Goal: Information Seeking & Learning: Learn about a topic

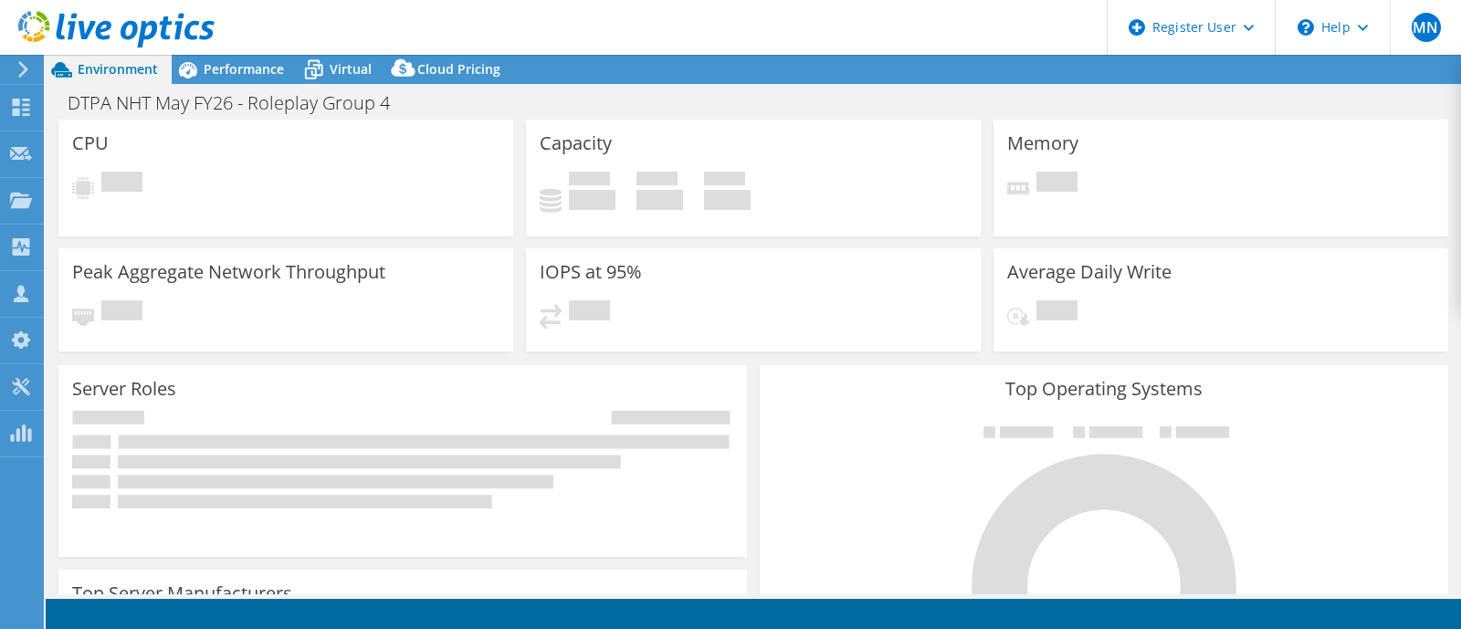
select select "USD"
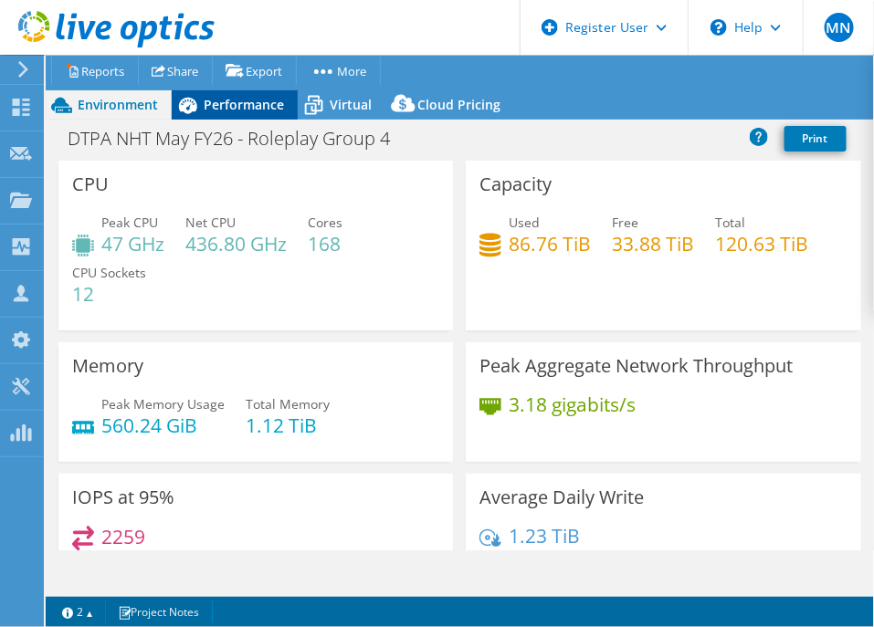
click at [215, 103] on span "Performance" at bounding box center [244, 104] width 80 height 17
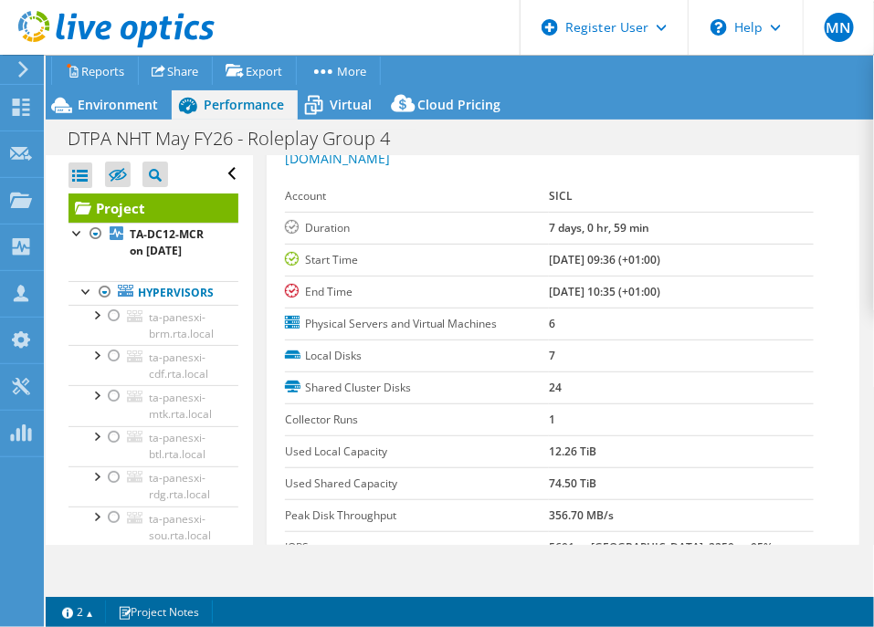
scroll to position [113, 0]
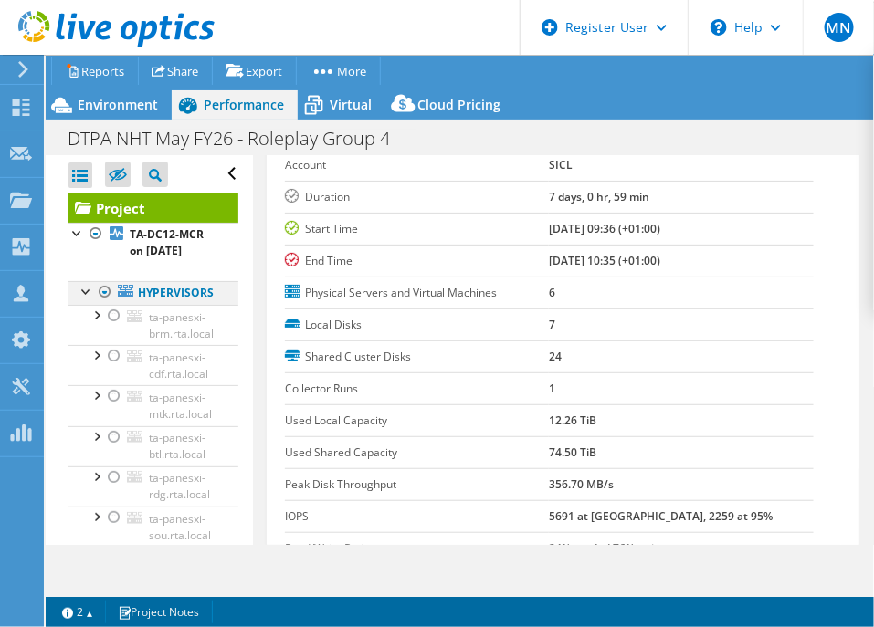
click at [85, 299] on div at bounding box center [87, 290] width 18 height 18
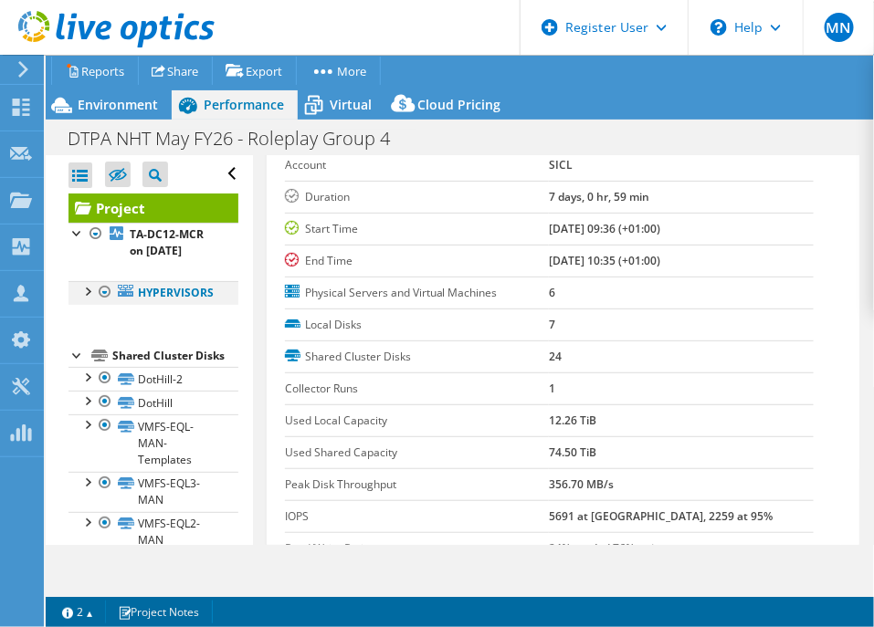
click at [86, 299] on div at bounding box center [87, 290] width 18 height 18
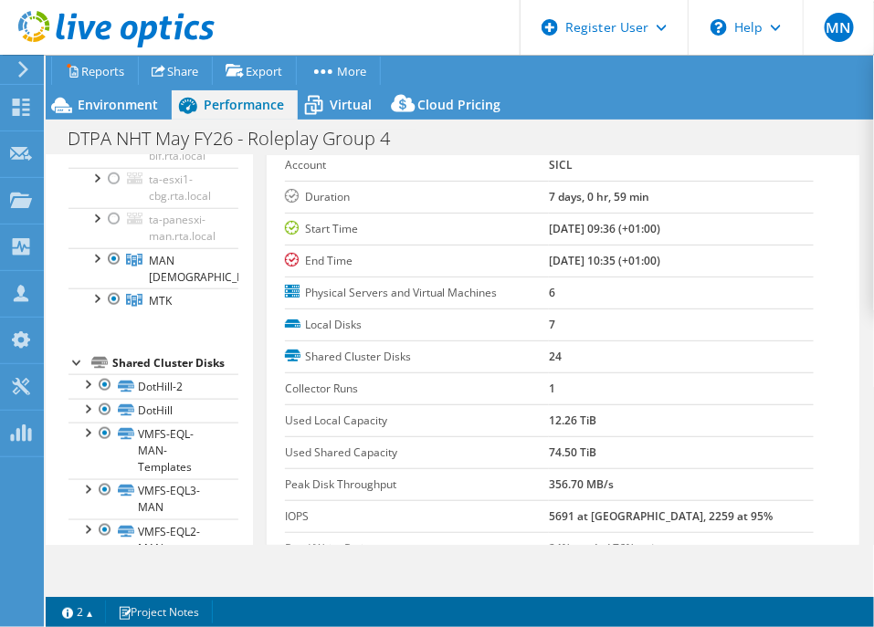
scroll to position [571, 0]
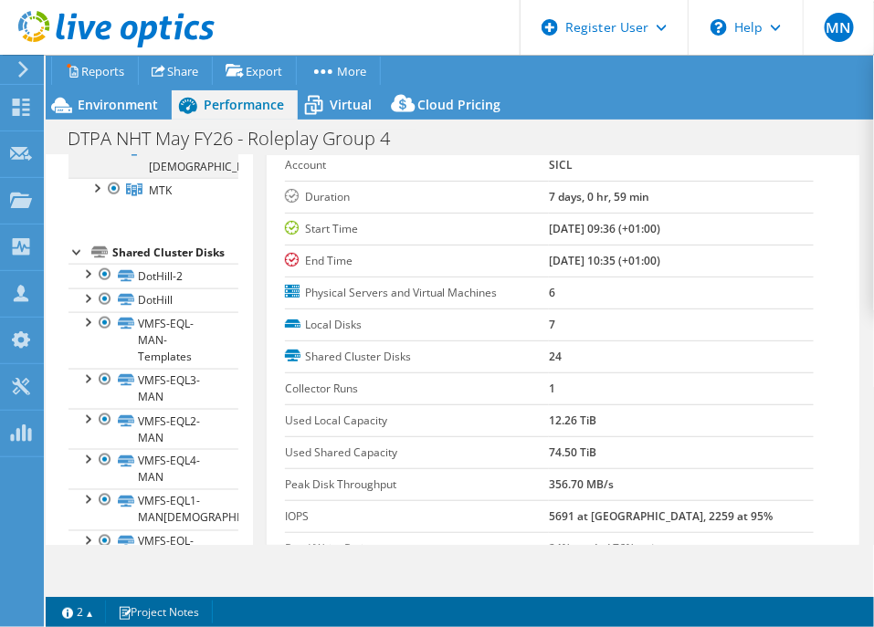
click at [97, 156] on div at bounding box center [96, 147] width 18 height 18
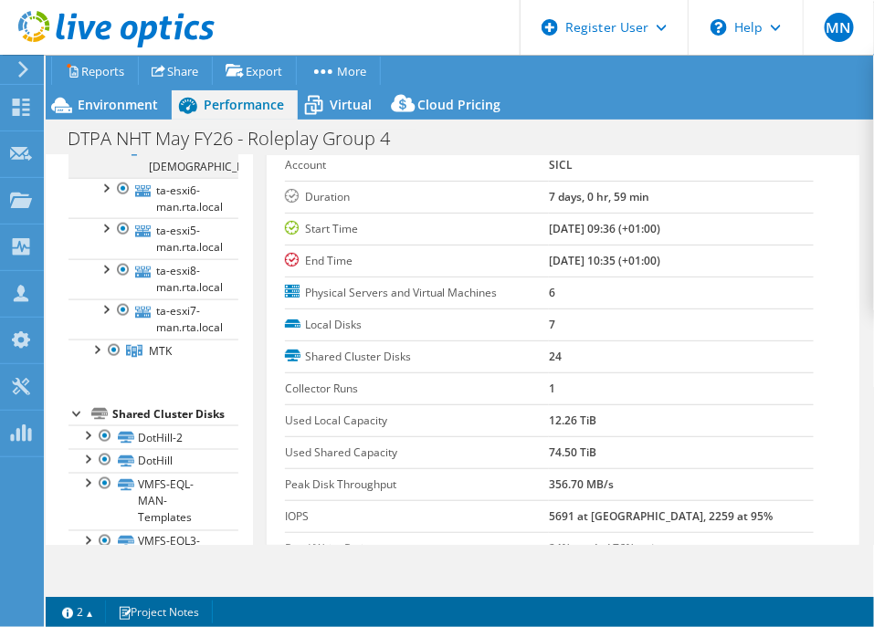
click at [96, 156] on div at bounding box center [96, 147] width 18 height 18
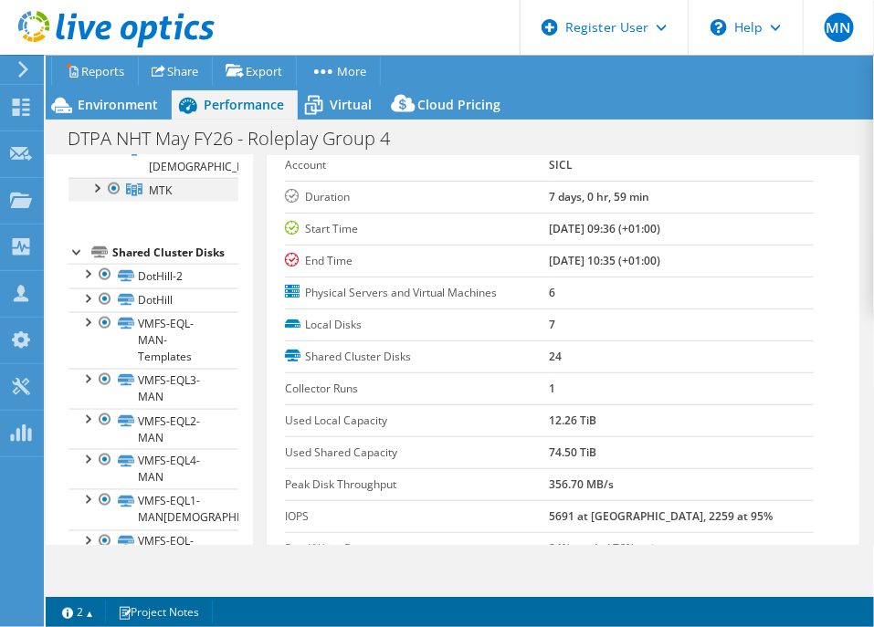
click at [97, 196] on div at bounding box center [96, 187] width 18 height 18
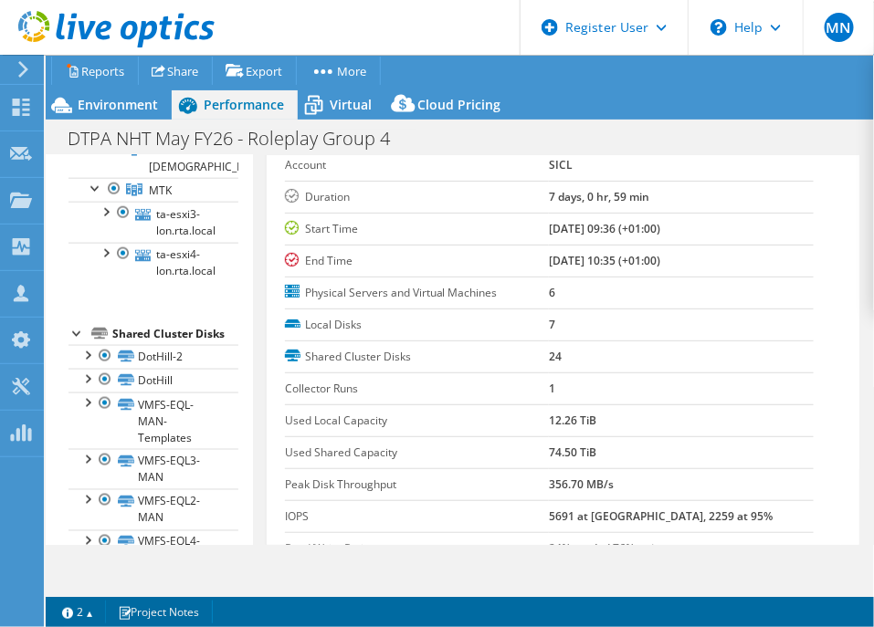
click at [817, 238] on div "Account SICL Duration 7 days, 0 hr, 59 min Start Time 03/26/2021, 09:36 (+01:00…" at bounding box center [563, 230] width 556 height 160
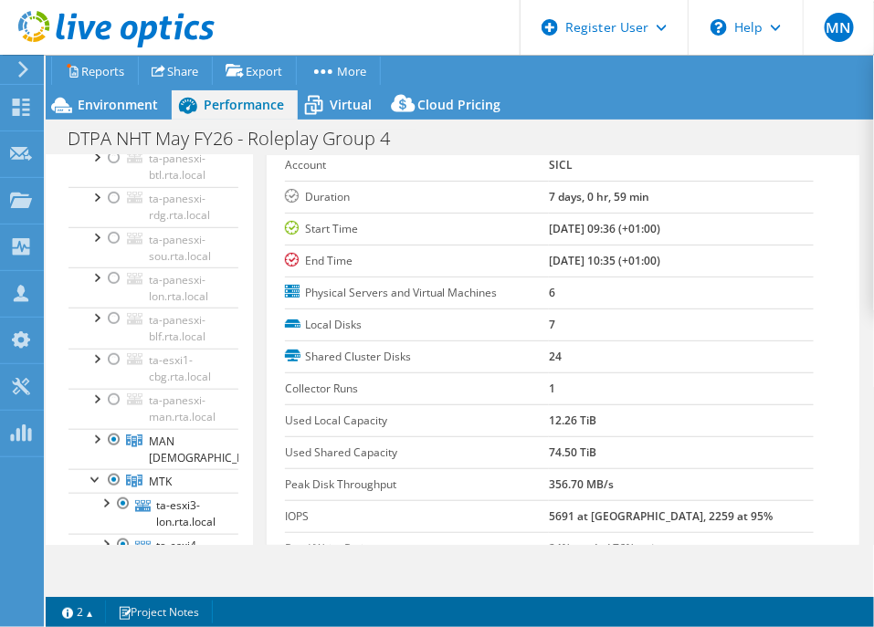
scroll to position [406, 0]
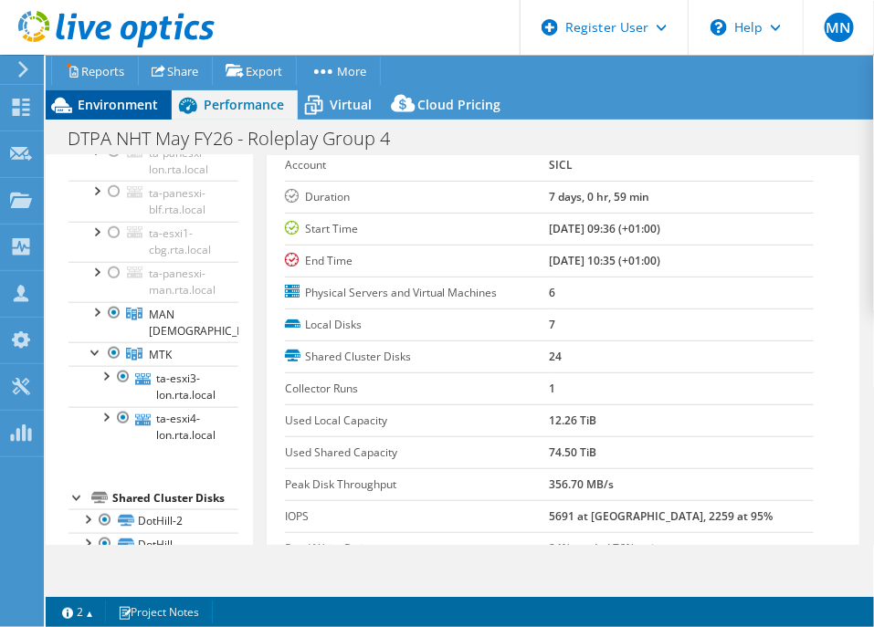
click at [145, 110] on span "Environment" at bounding box center [118, 104] width 80 height 17
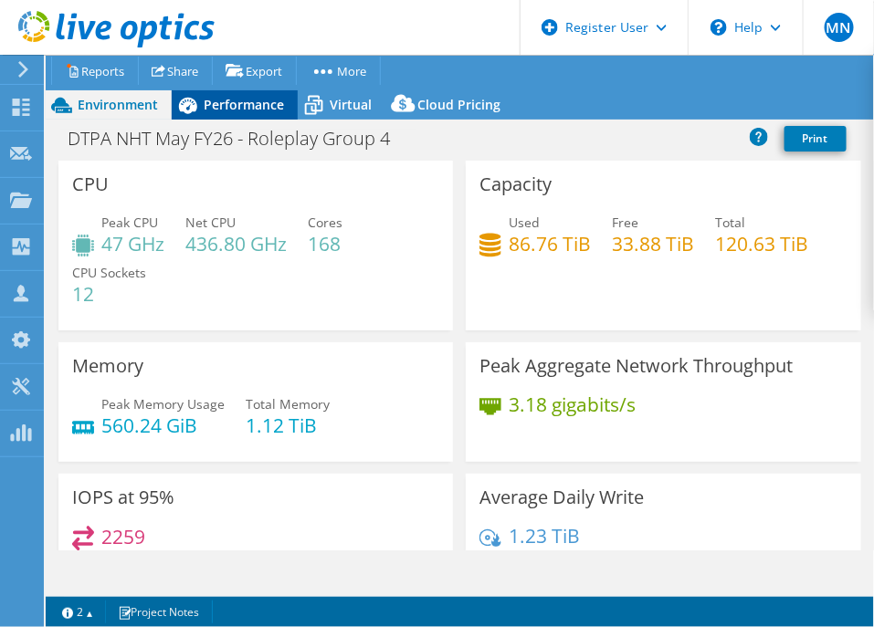
click at [253, 98] on span "Performance" at bounding box center [244, 104] width 80 height 17
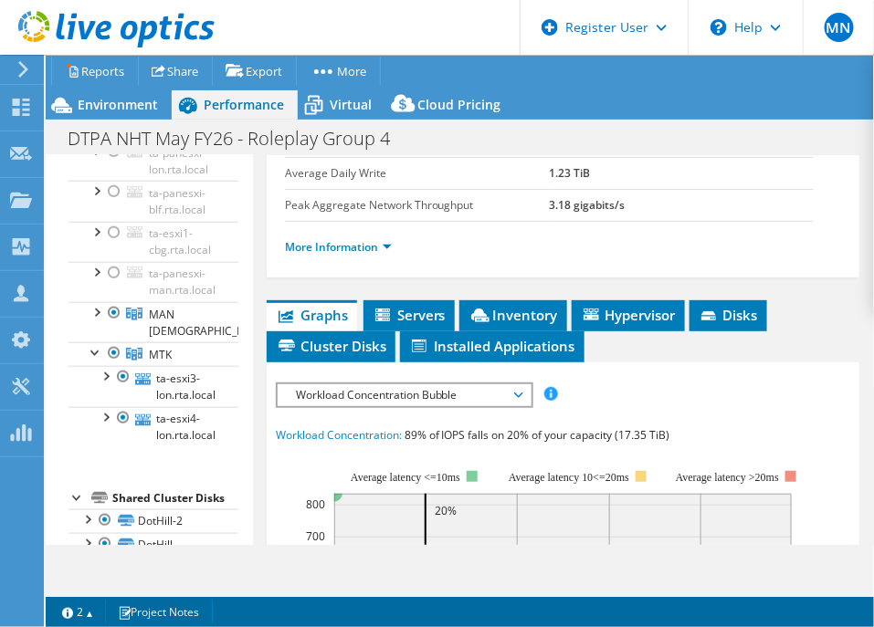
scroll to position [456, 0]
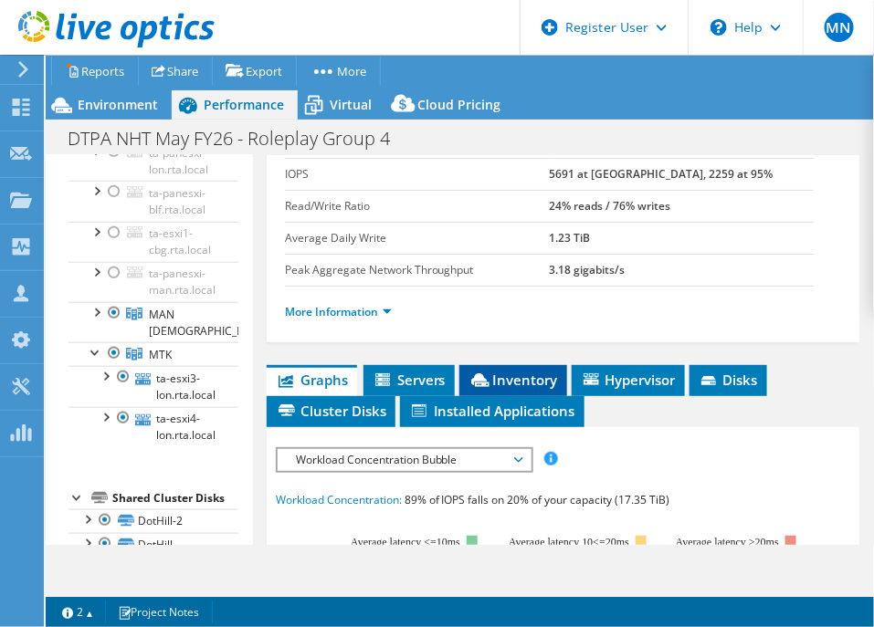
click at [501, 365] on li "Inventory" at bounding box center [513, 380] width 108 height 31
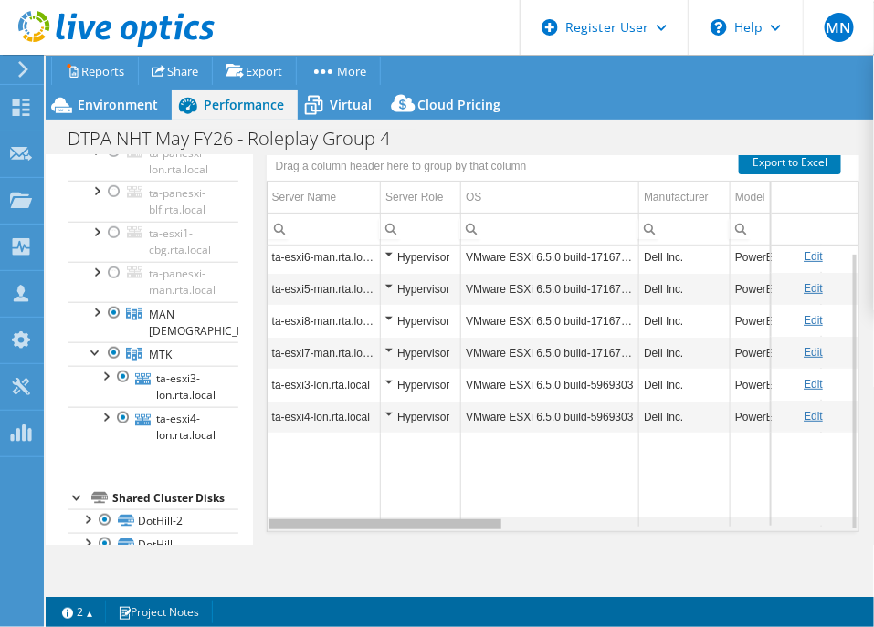
scroll to position [0, 99]
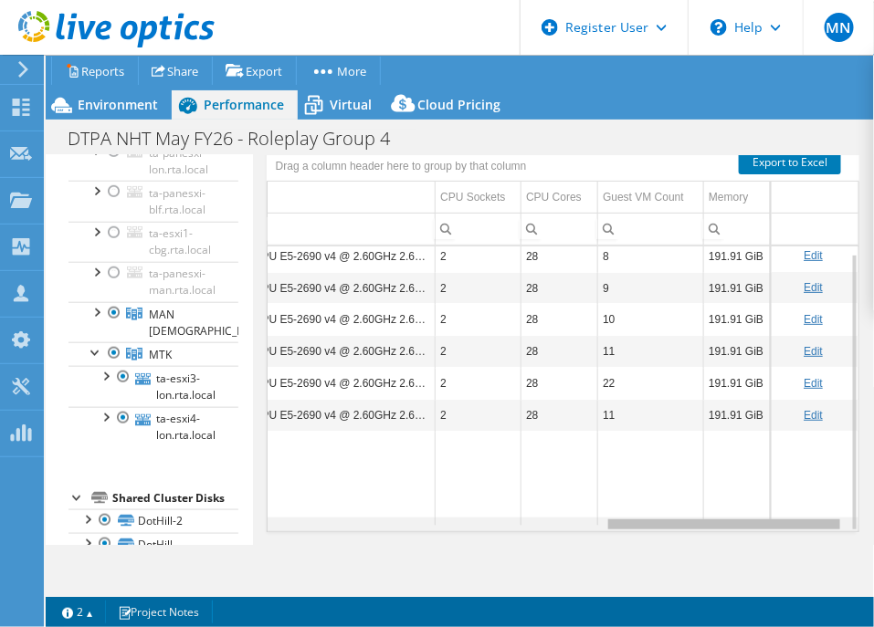
drag, startPoint x: 447, startPoint y: 501, endPoint x: 942, endPoint y: 525, distance: 495.4
click at [874, 525] on html "MN Dell User [PERSON_NAME] [EMAIL_ADDRESS][DOMAIN_NAME] Dell My Profile Log Out…" at bounding box center [437, 313] width 874 height 627
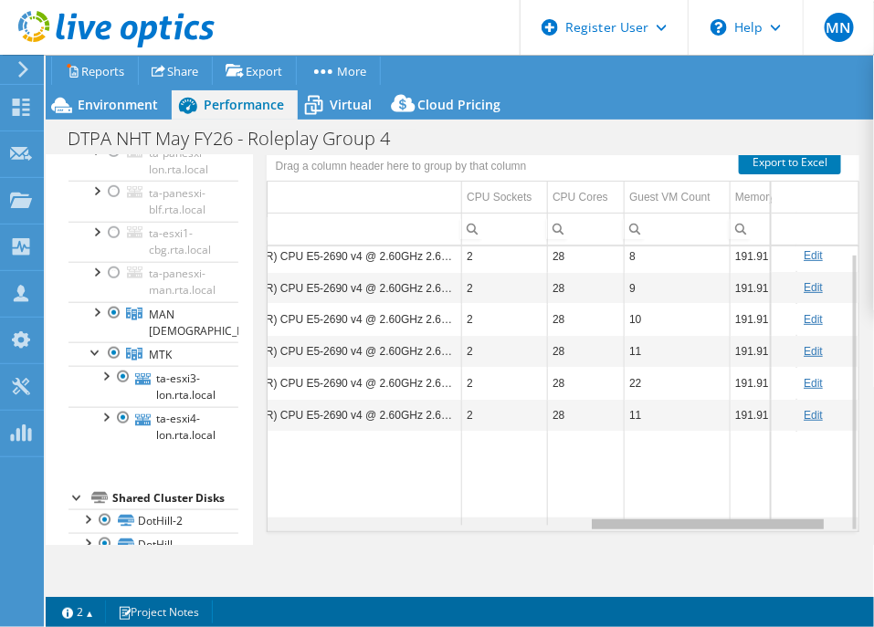
scroll to position [0, 771]
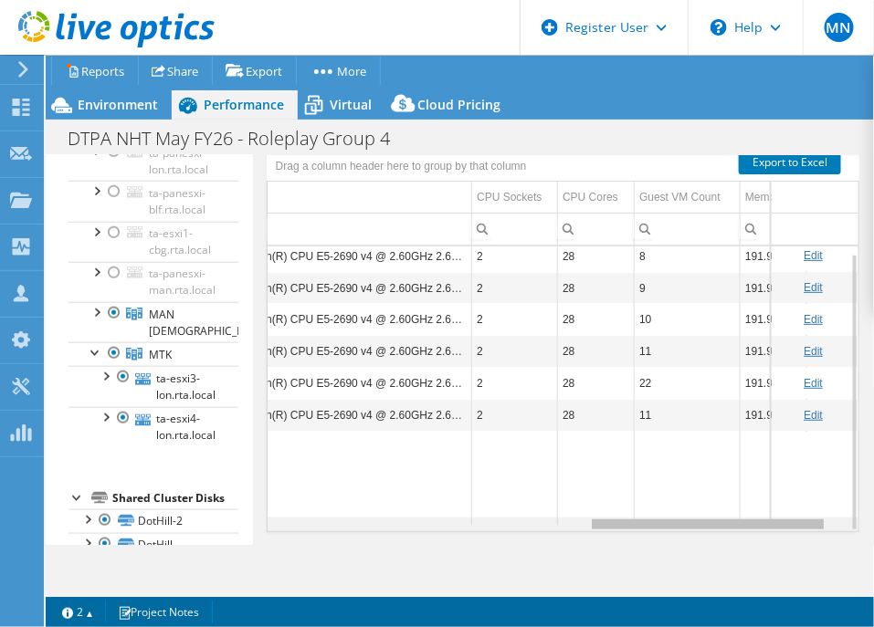
drag, startPoint x: 738, startPoint y: 498, endPoint x: 708, endPoint y: 499, distance: 30.1
click at [708, 499] on body "MN Dell User [PERSON_NAME] [EMAIL_ADDRESS][DOMAIN_NAME] Dell My Profile Log Out…" at bounding box center [437, 313] width 874 height 627
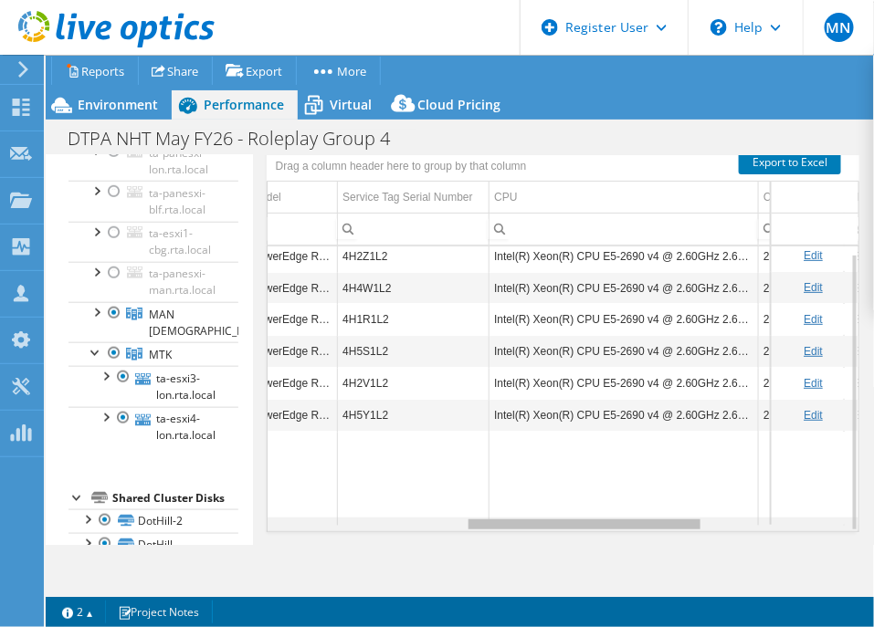
scroll to position [0, 484]
drag, startPoint x: 629, startPoint y: 502, endPoint x: 498, endPoint y: 460, distance: 138.0
click at [498, 460] on body "MN Dell User [PERSON_NAME] [EMAIL_ADDRESS][DOMAIN_NAME] Dell My Profile Log Out…" at bounding box center [437, 313] width 874 height 627
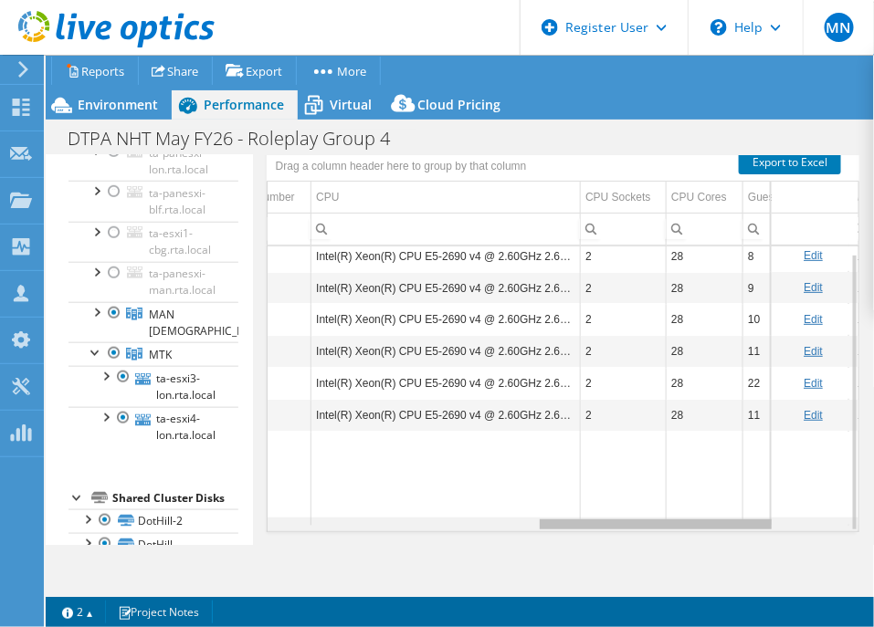
scroll to position [0, 657]
drag, startPoint x: 621, startPoint y: 499, endPoint x: 706, endPoint y: 515, distance: 86.3
click at [706, 515] on body "MN Dell User [PERSON_NAME] [EMAIL_ADDRESS][DOMAIN_NAME] Dell My Profile Log Out…" at bounding box center [437, 313] width 874 height 627
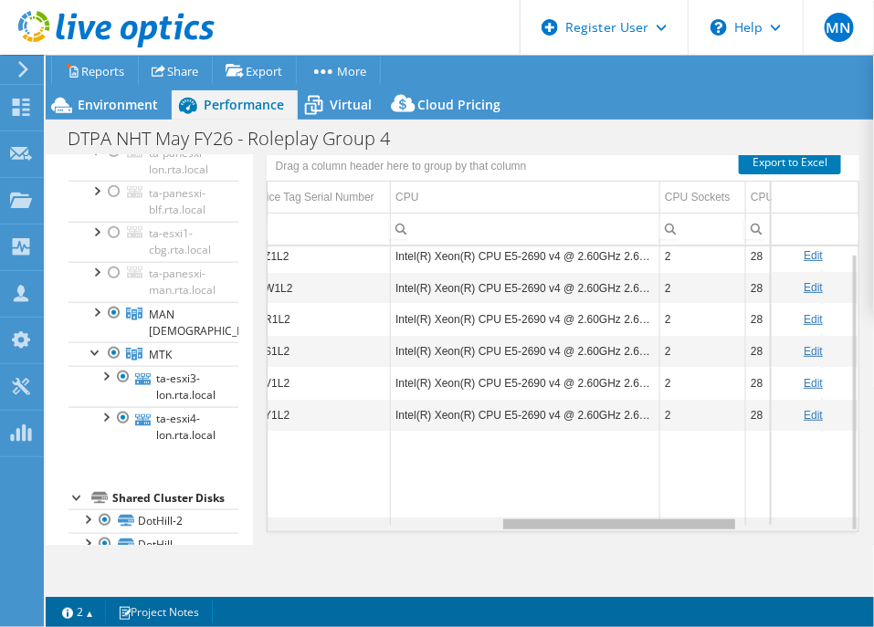
scroll to position [6, 555]
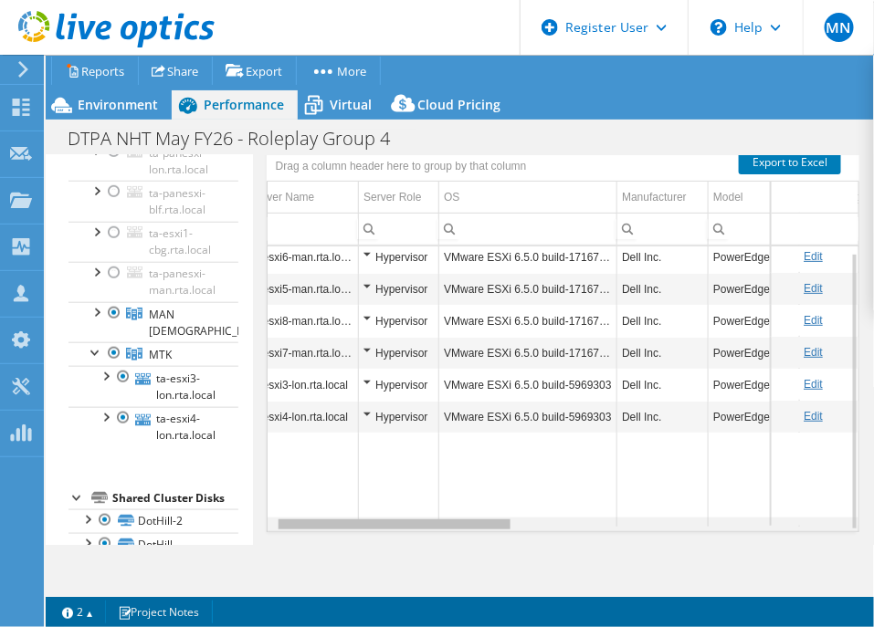
drag, startPoint x: 708, startPoint y: 501, endPoint x: 448, endPoint y: 488, distance: 259.6
click at [448, 488] on body "MN Dell User [PERSON_NAME] [EMAIL_ADDRESS][DOMAIN_NAME] Dell My Profile Log Out…" at bounding box center [437, 313] width 874 height 627
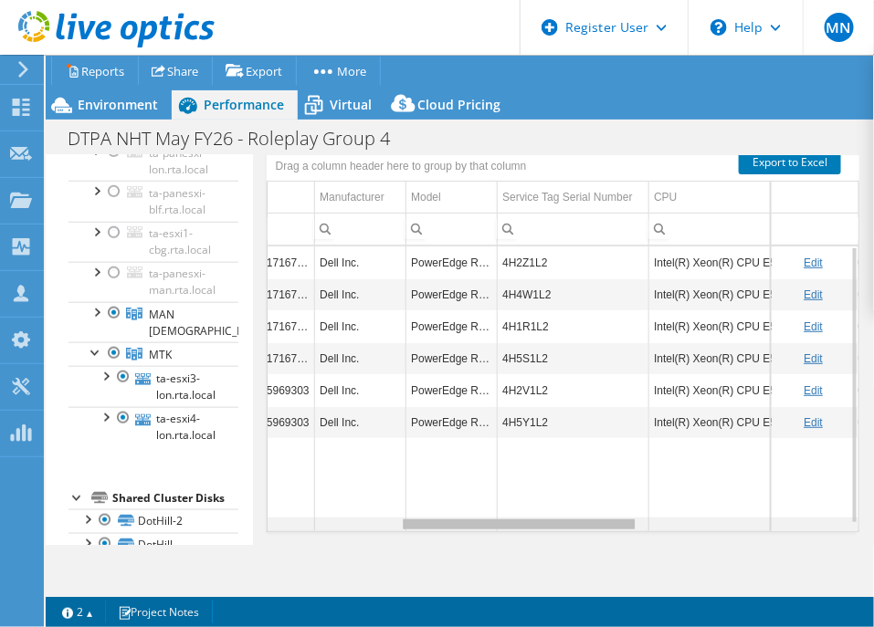
scroll to position [0, 315]
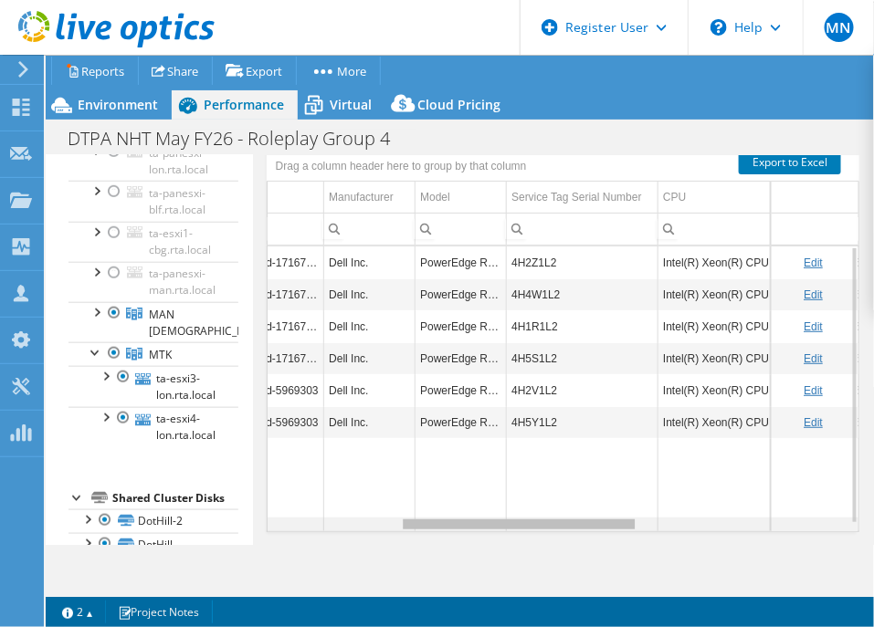
drag, startPoint x: 480, startPoint y: 498, endPoint x: 622, endPoint y: 501, distance: 141.5
click at [622, 501] on body "MN Dell User [PERSON_NAME] [EMAIL_ADDRESS][DOMAIN_NAME] Dell My Profile Log Out…" at bounding box center [437, 313] width 874 height 627
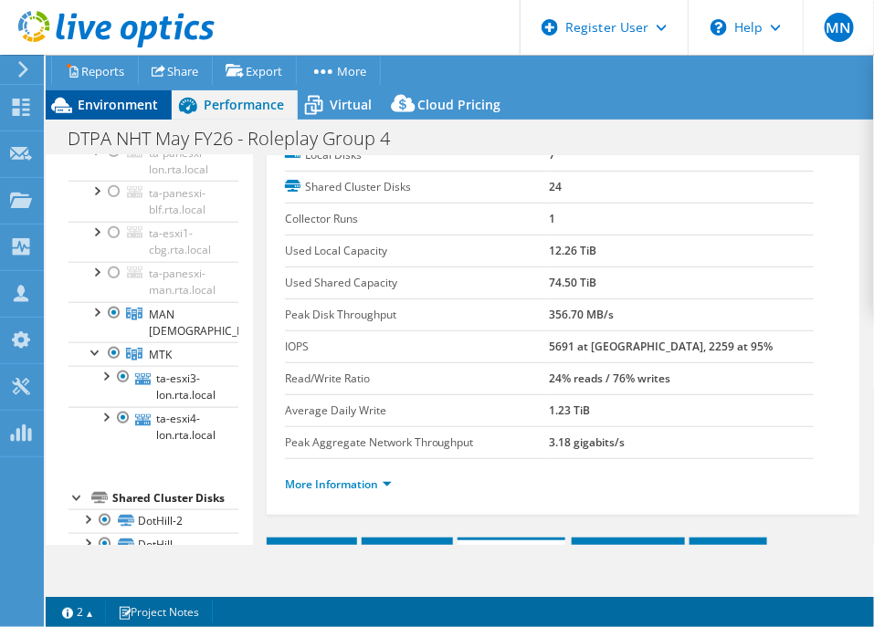
click at [132, 109] on span "Environment" at bounding box center [118, 104] width 80 height 17
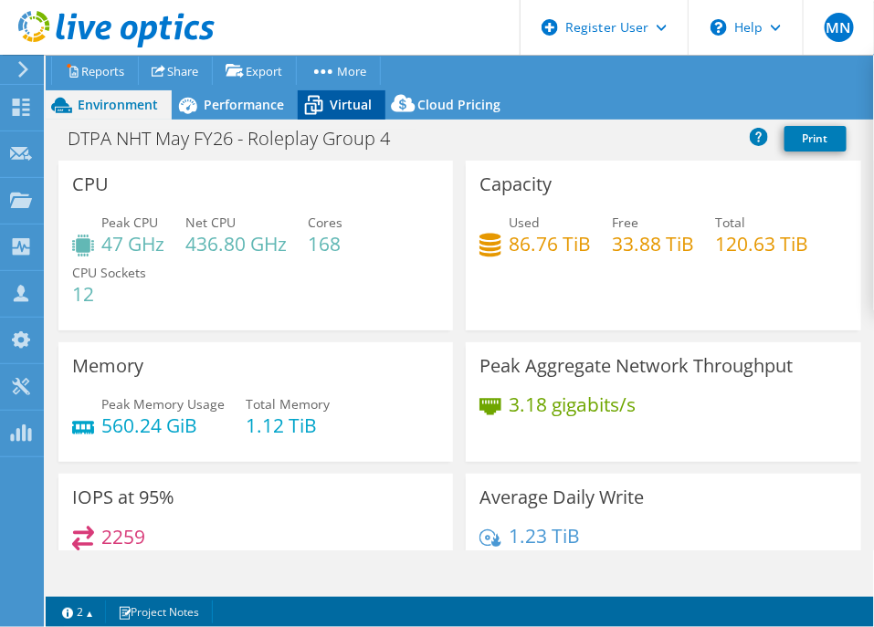
click at [315, 116] on icon at bounding box center [314, 105] width 32 height 32
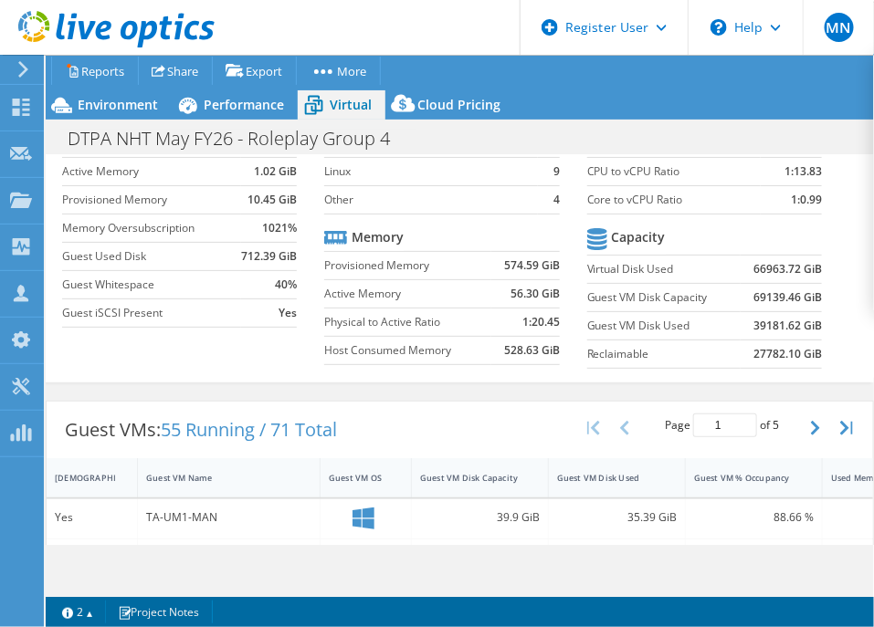
scroll to position [0, 0]
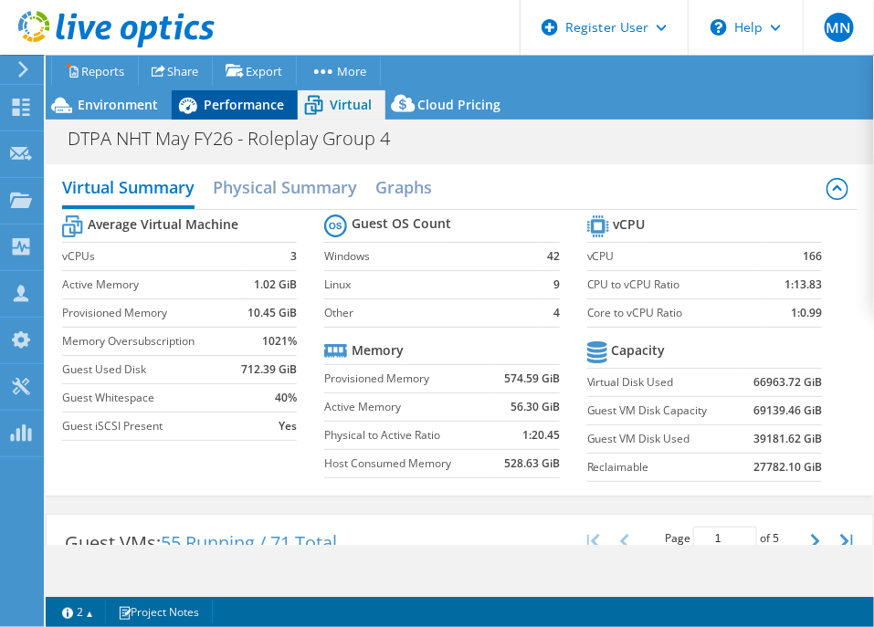
click at [194, 101] on icon at bounding box center [188, 106] width 18 height 16
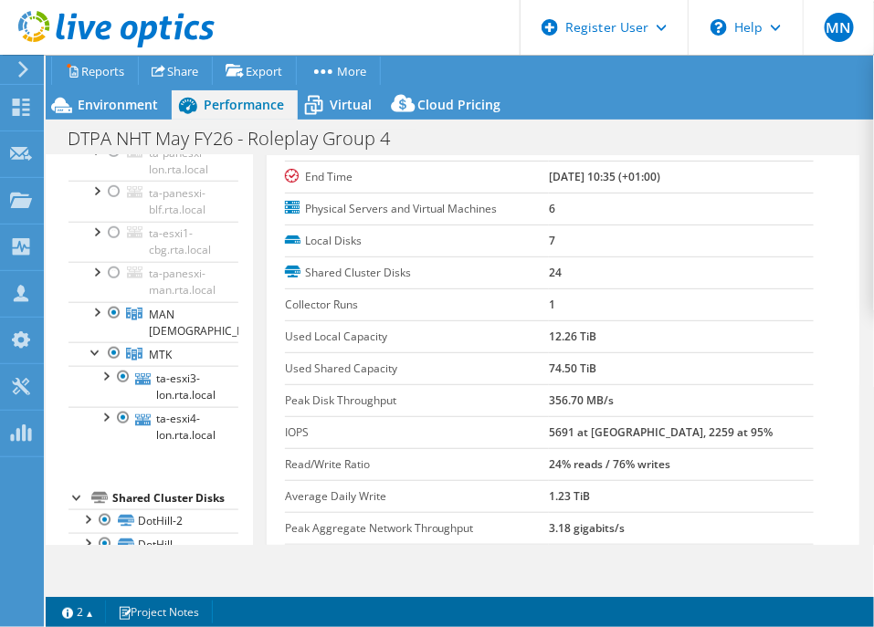
scroll to position [571, 0]
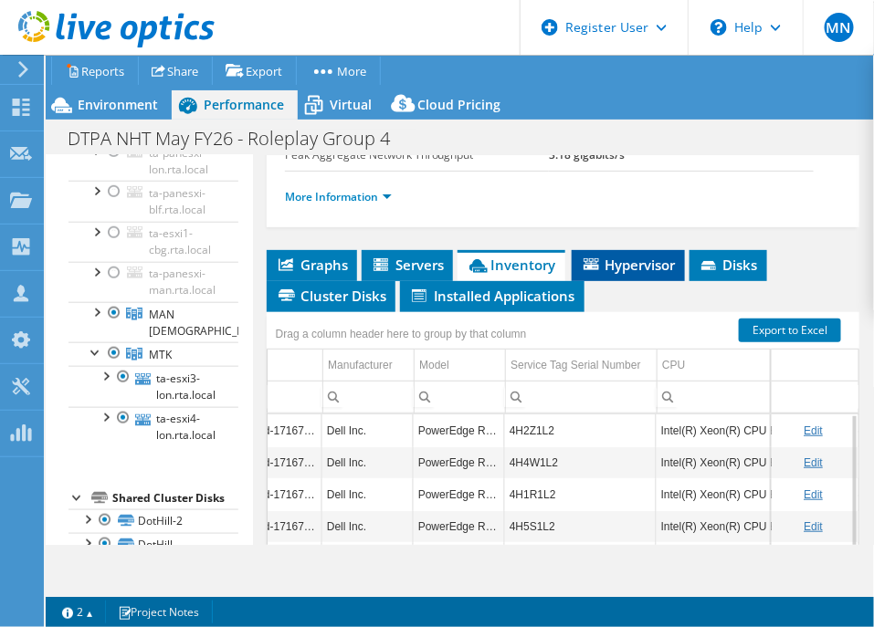
click at [598, 258] on icon at bounding box center [591, 264] width 16 height 12
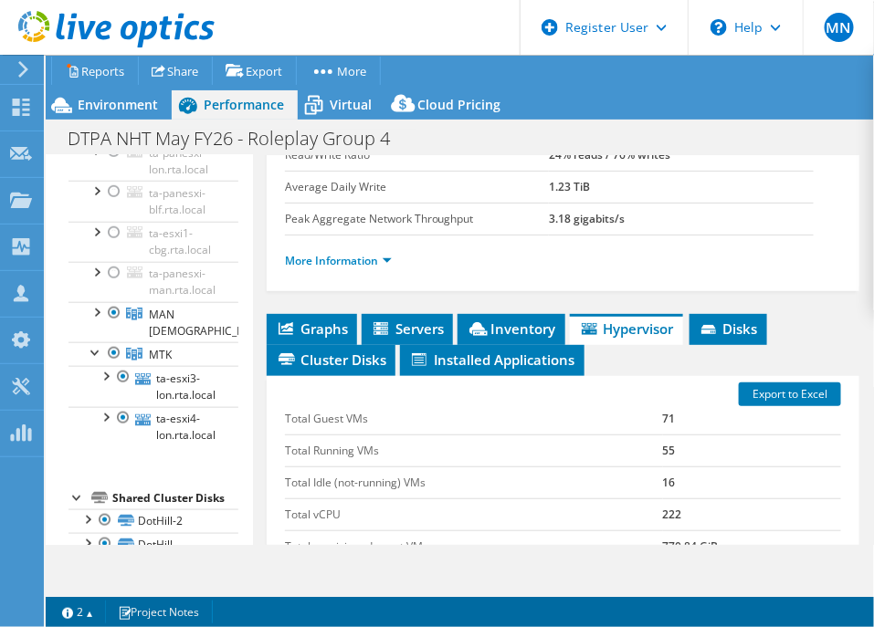
scroll to position [406, 0]
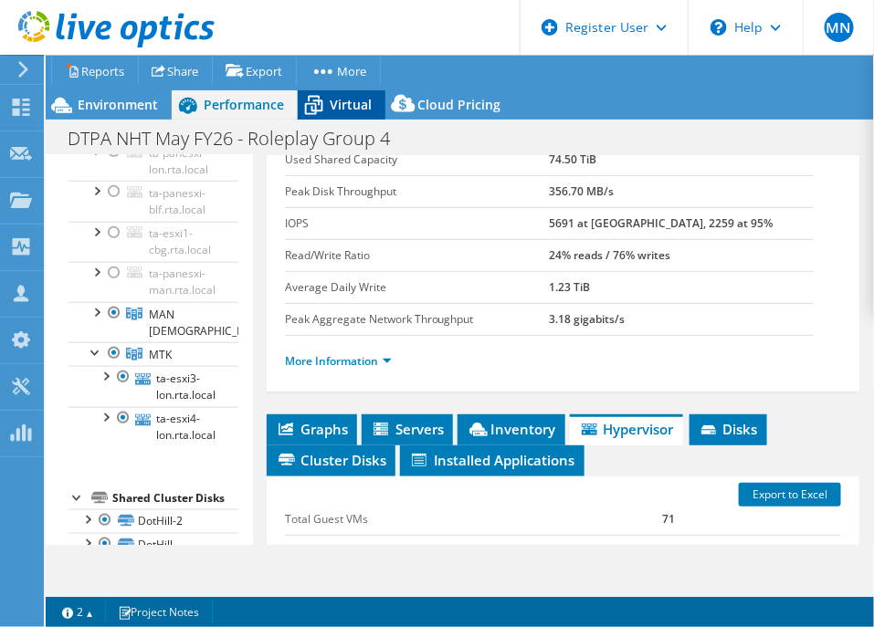
click at [350, 99] on span "Virtual" at bounding box center [351, 104] width 42 height 17
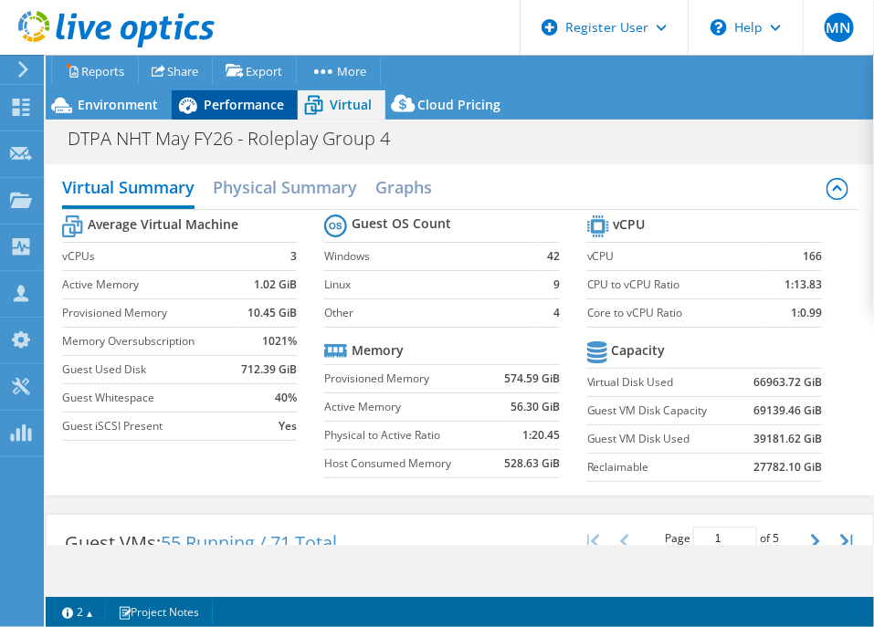
click at [245, 105] on span "Performance" at bounding box center [244, 104] width 80 height 17
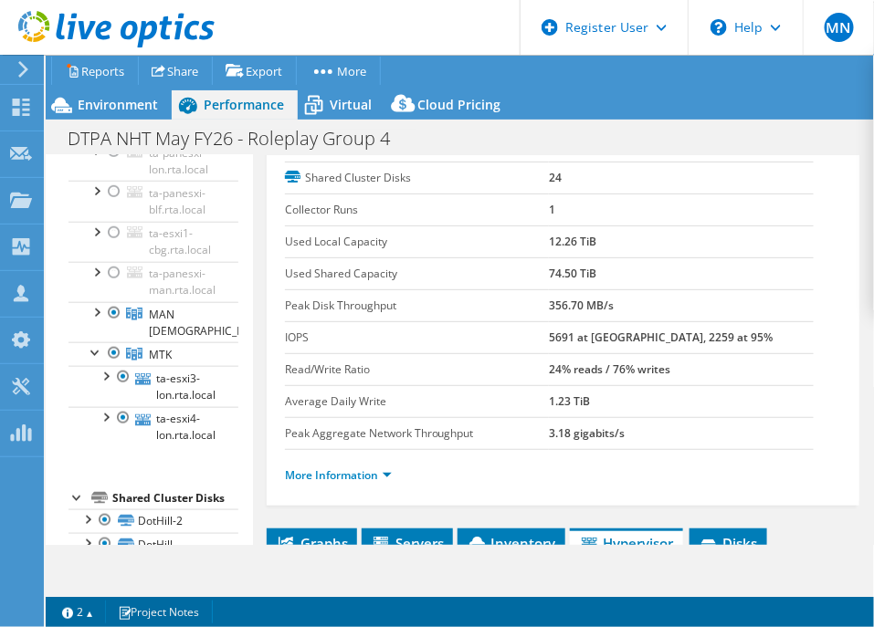
scroll to position [520, 0]
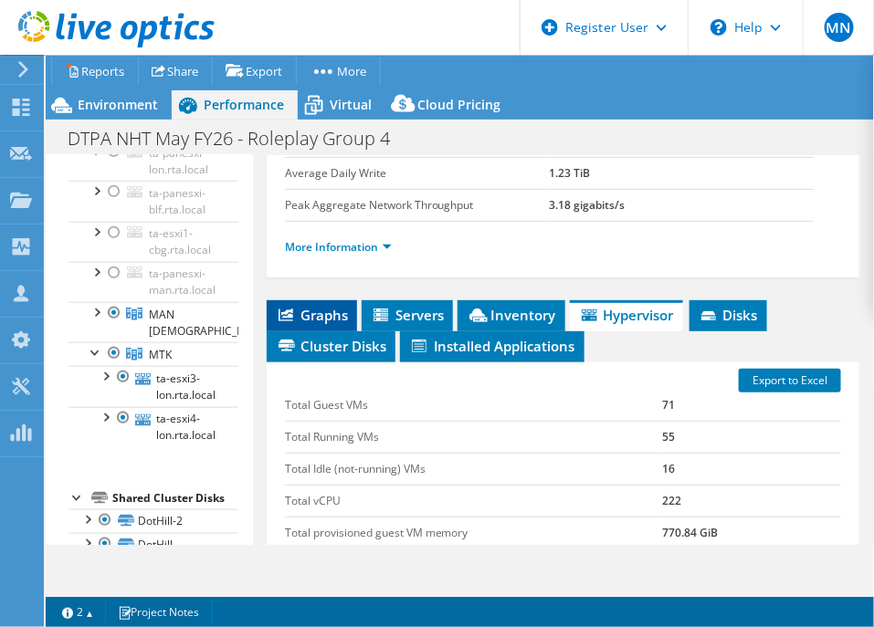
click at [326, 306] on span "Graphs" at bounding box center [312, 315] width 72 height 18
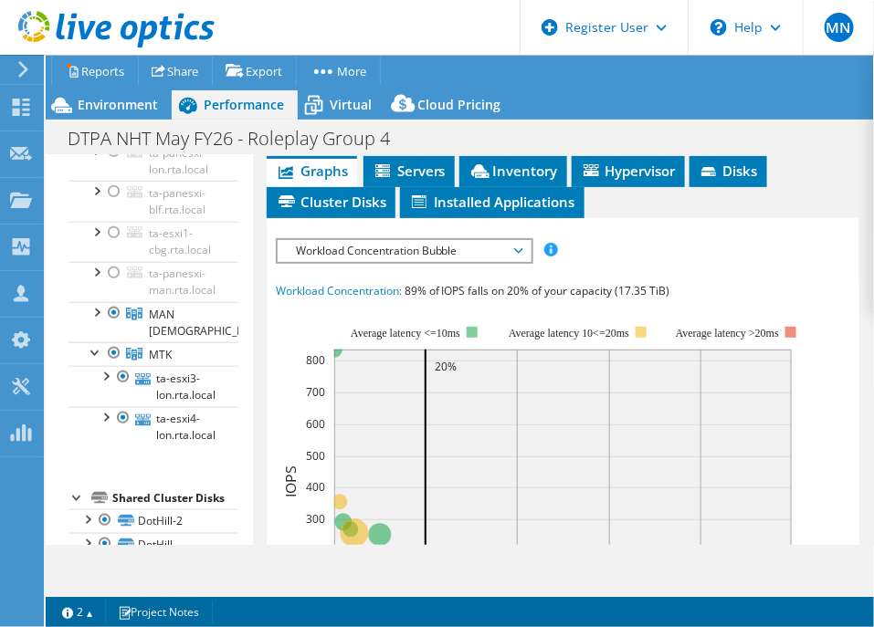
scroll to position [635, 0]
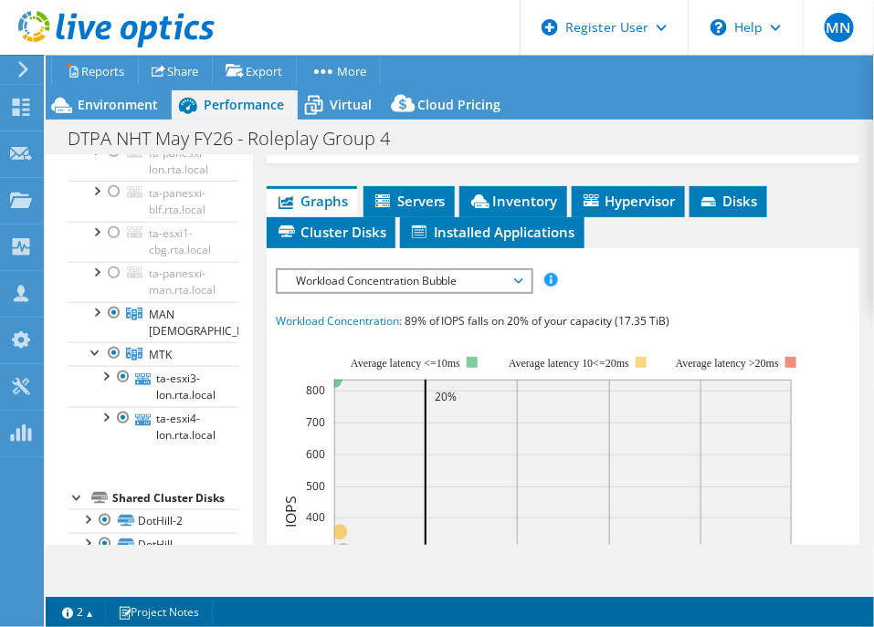
click at [461, 270] on span "Workload Concentration Bubble" at bounding box center [404, 281] width 235 height 22
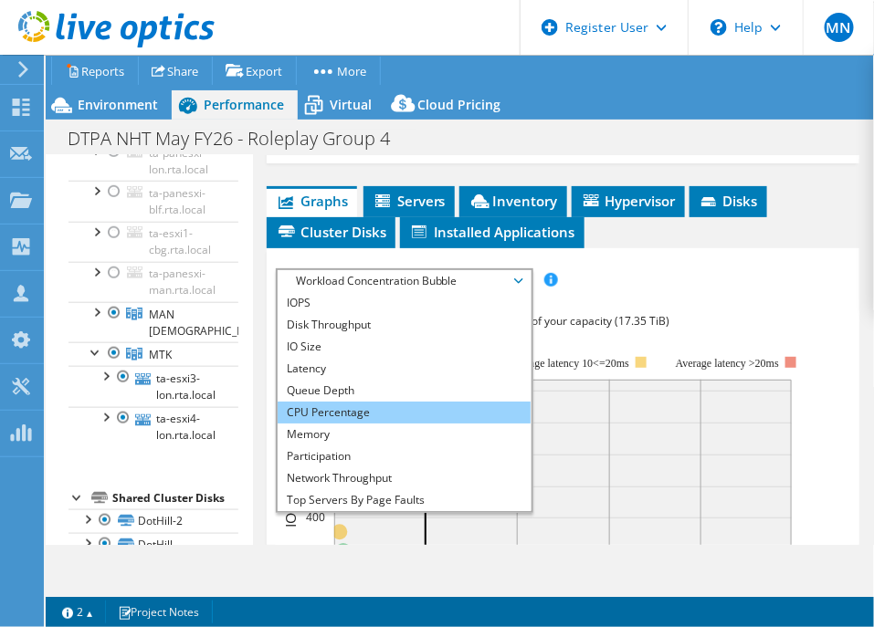
click at [403, 402] on li "CPU Percentage" at bounding box center [404, 413] width 253 height 22
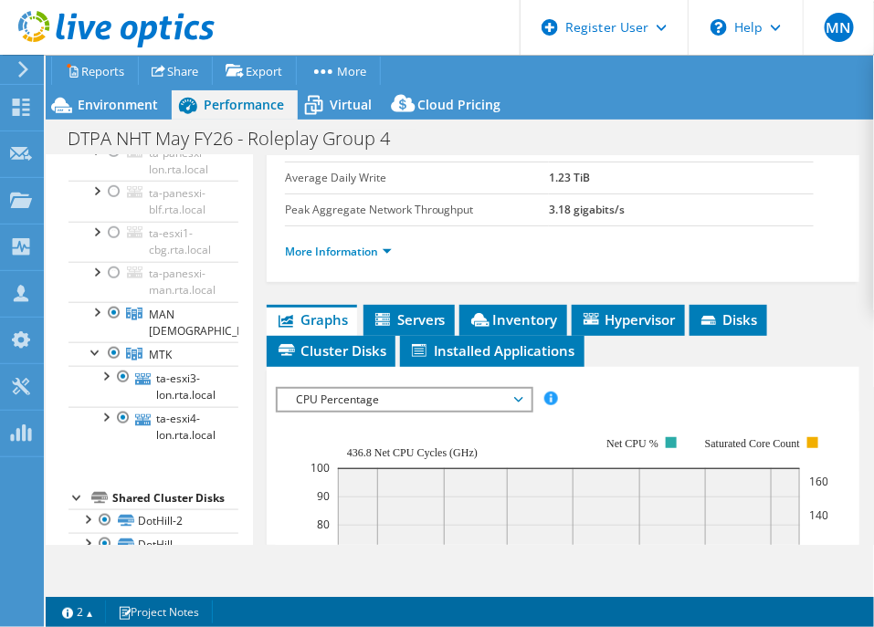
scroll to position [520, 0]
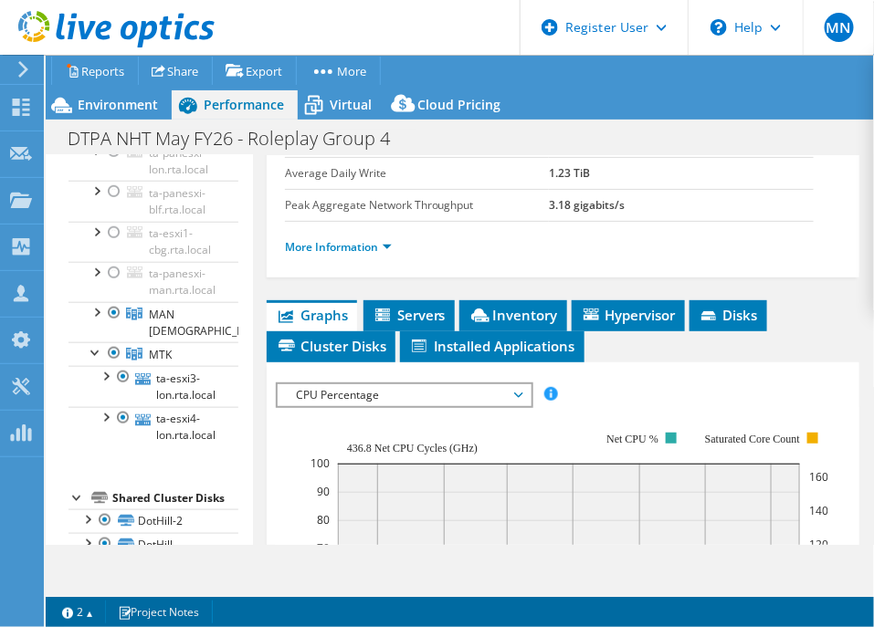
click at [634, 261] on div "Project Details Prepared for: Bret Pilson, bret.pilson@sicl.com Account SICL Du…" at bounding box center [563, 390] width 620 height 1511
click at [635, 306] on span "Hypervisor" at bounding box center [628, 315] width 95 height 18
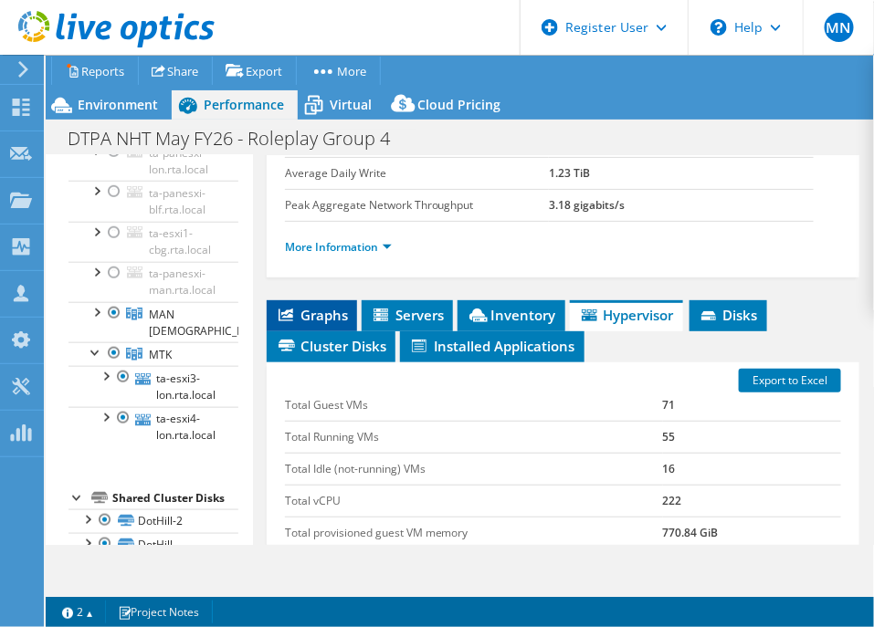
click at [323, 306] on span "Graphs" at bounding box center [312, 315] width 72 height 18
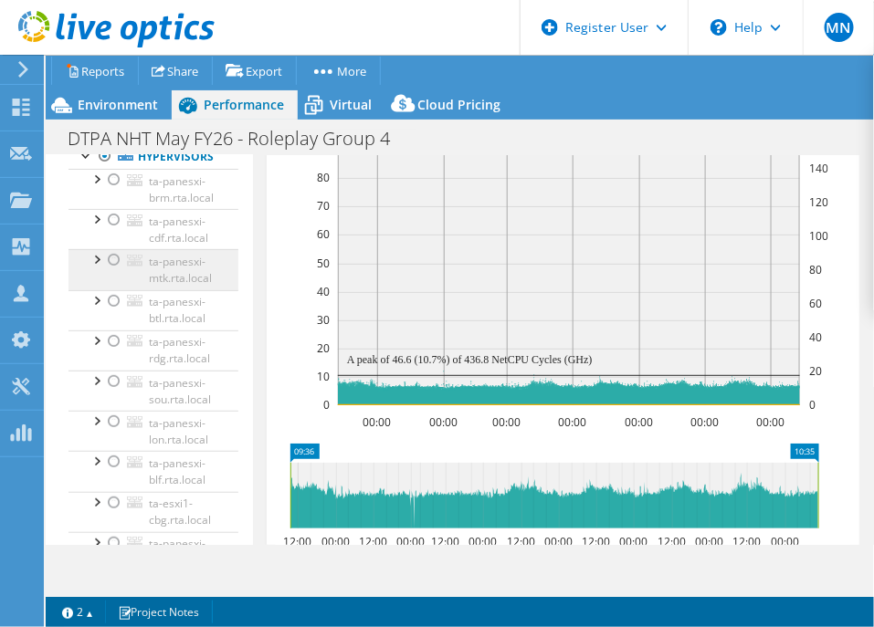
scroll to position [0, 0]
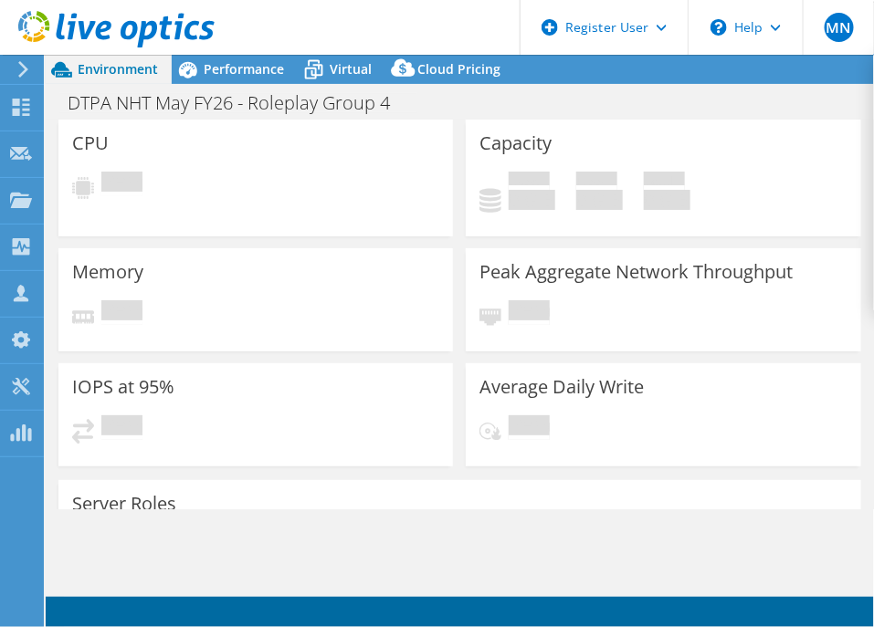
select select "USD"
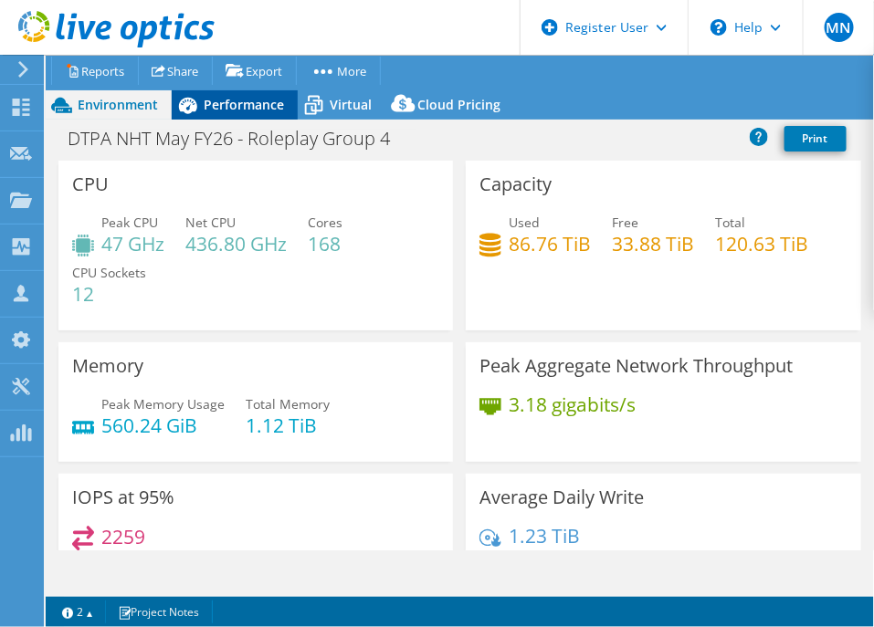
click at [265, 101] on span "Performance" at bounding box center [244, 104] width 80 height 17
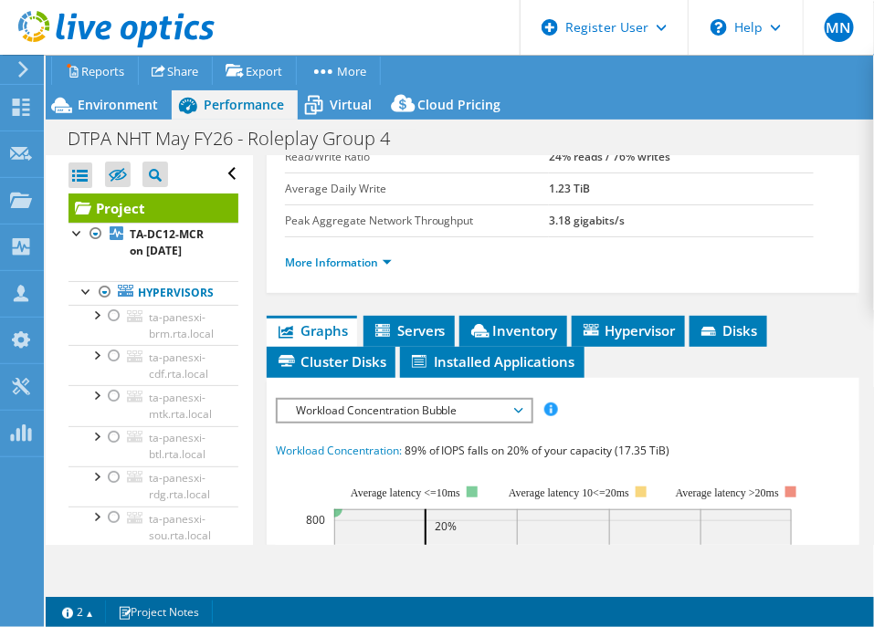
scroll to position [571, 0]
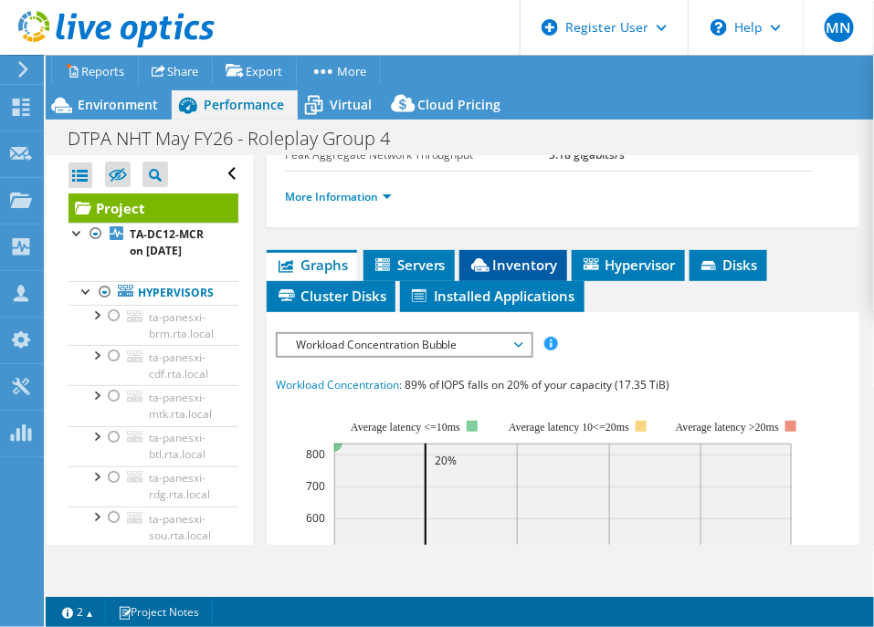
click at [519, 256] on span "Inventory" at bounding box center [512, 265] width 89 height 18
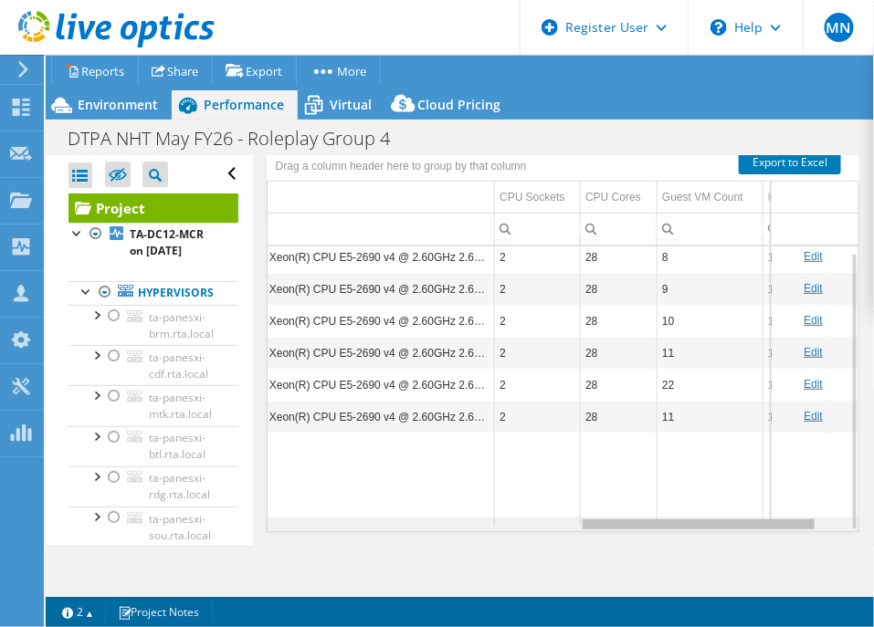
scroll to position [5, 761]
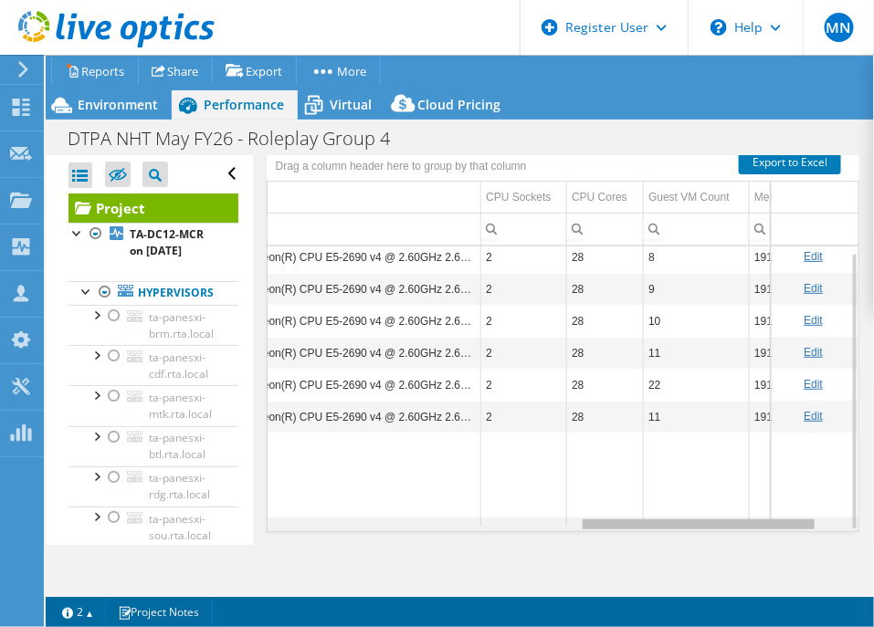
drag, startPoint x: 460, startPoint y: 499, endPoint x: 792, endPoint y: 499, distance: 332.3
click at [792, 499] on body "MN Dell User [PERSON_NAME] [EMAIL_ADDRESS][DOMAIN_NAME] Dell My Profile Log Out…" at bounding box center [437, 313] width 874 height 627
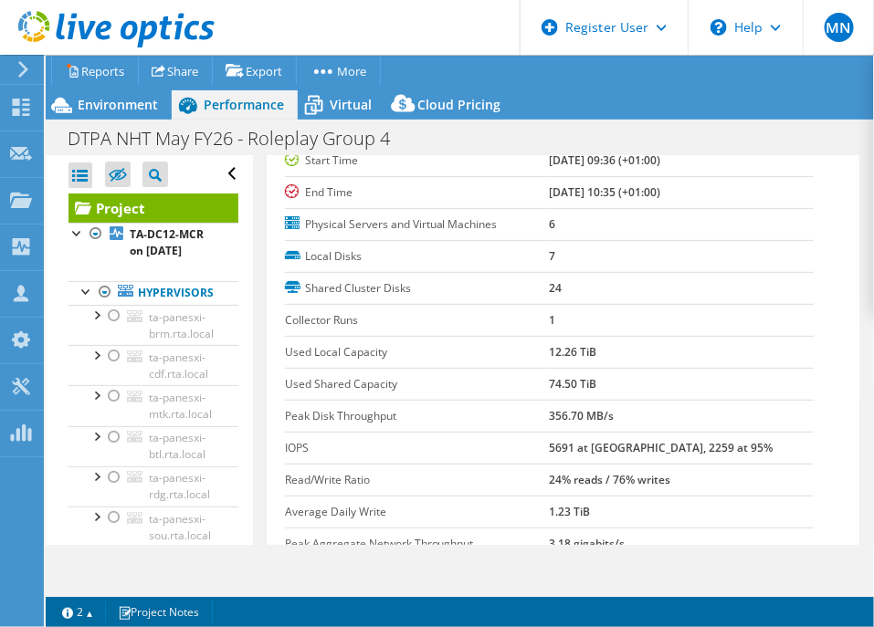
scroll to position [396, 0]
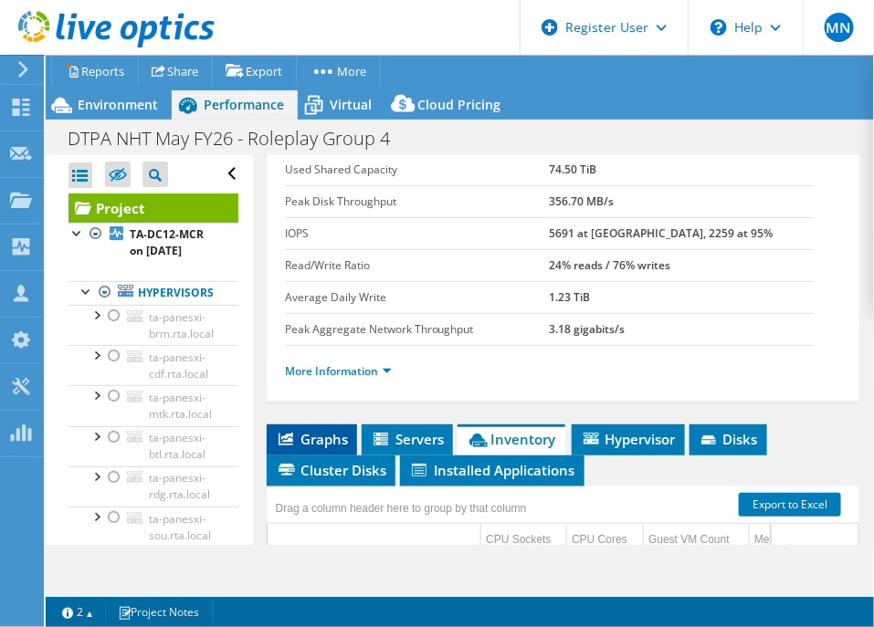
click at [315, 425] on li "Graphs" at bounding box center [312, 440] width 90 height 31
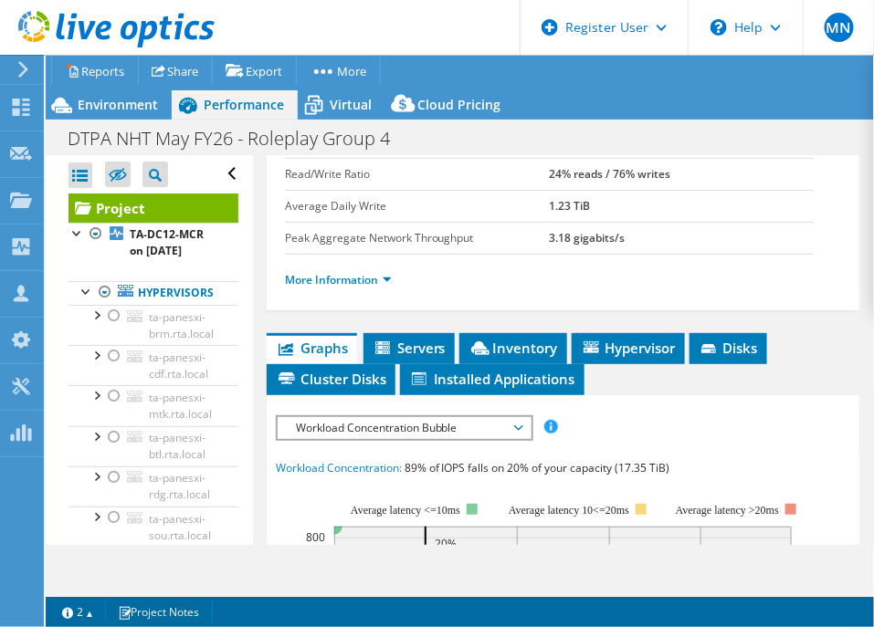
scroll to position [511, 0]
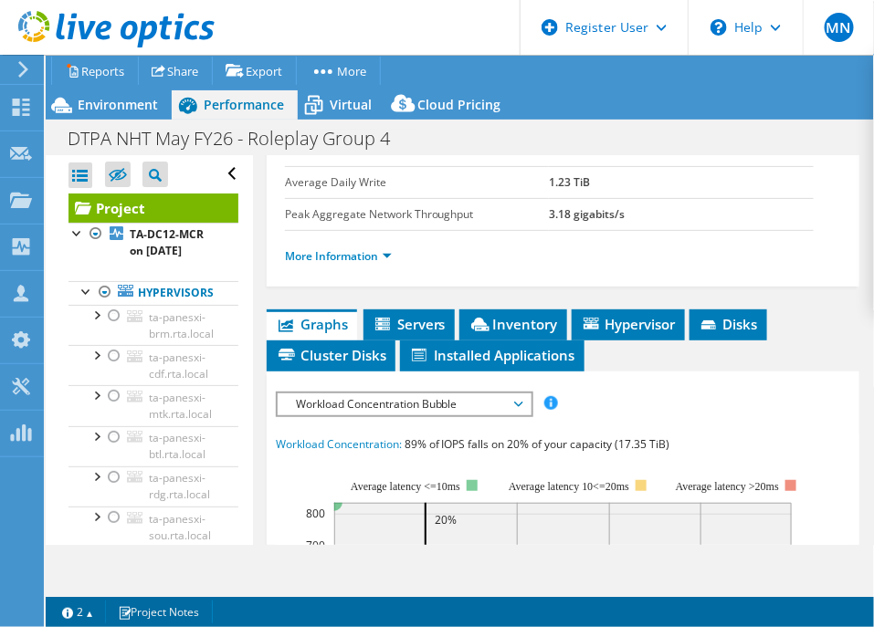
click at [423, 393] on span "Workload Concentration Bubble" at bounding box center [404, 404] width 235 height 22
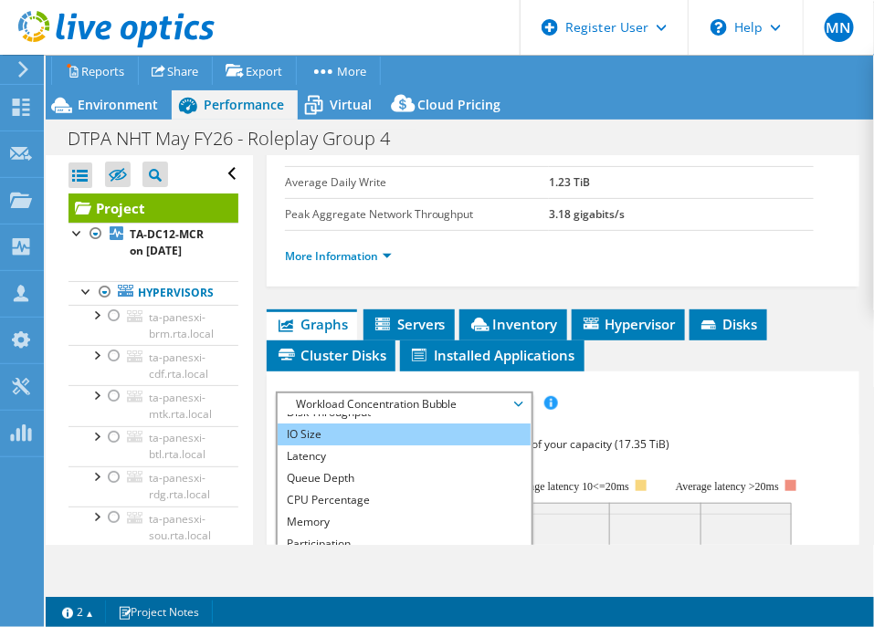
scroll to position [65, 0]
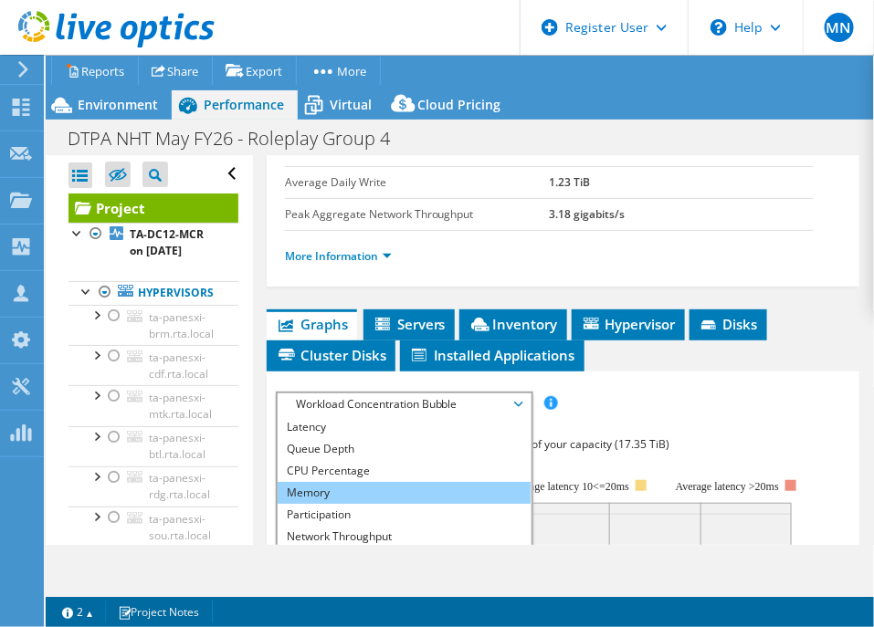
click at [359, 482] on li "Memory" at bounding box center [404, 493] width 253 height 22
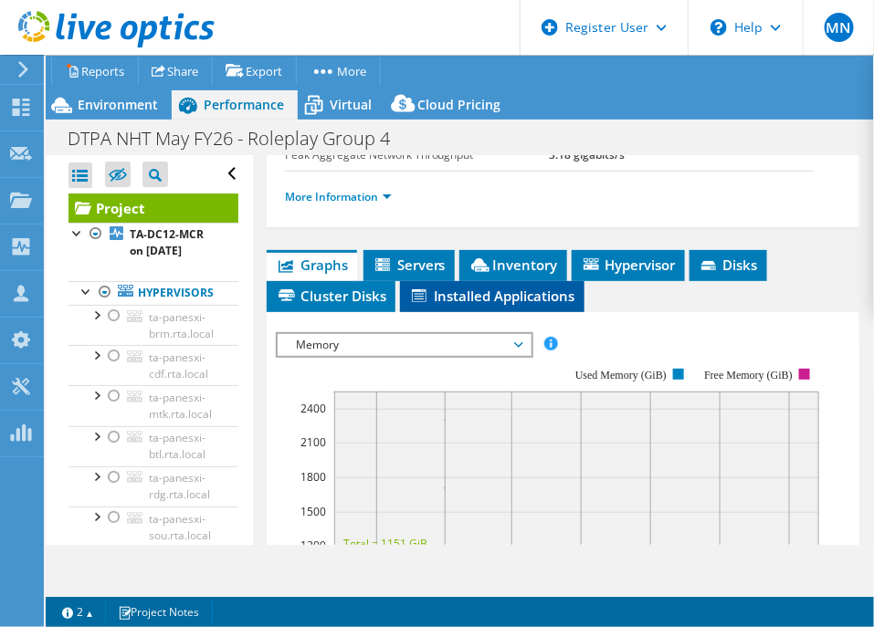
scroll to position [0, 0]
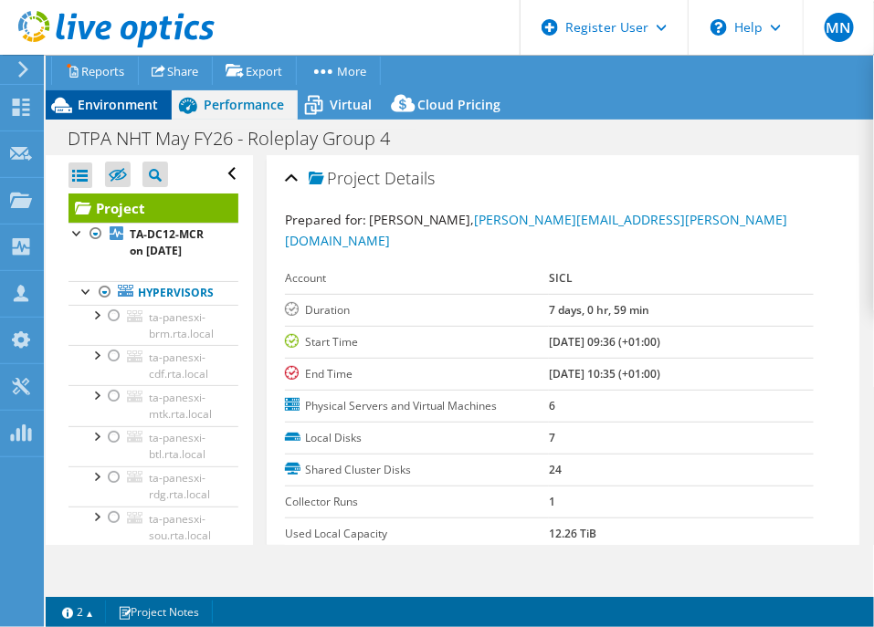
click at [164, 107] on div "Environment" at bounding box center [109, 104] width 126 height 29
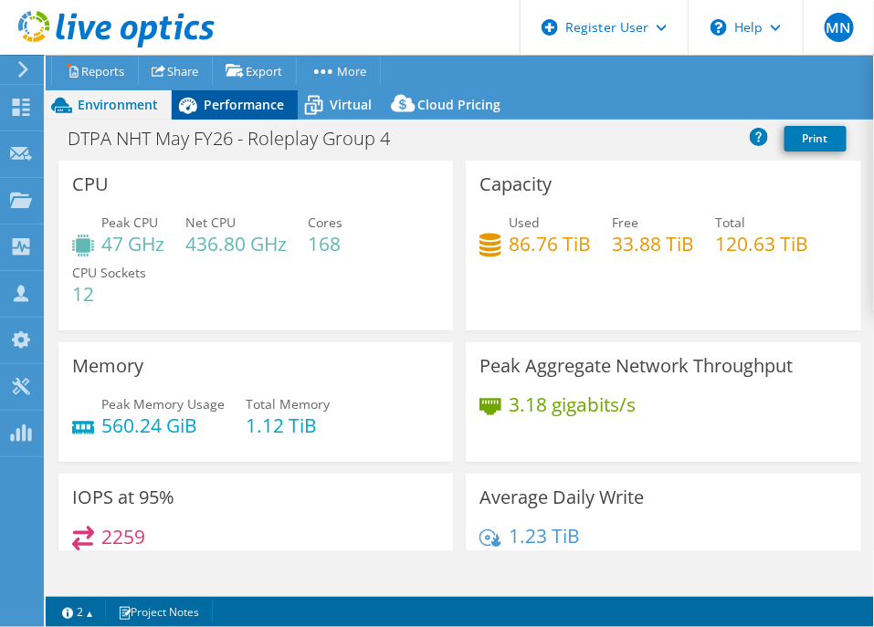
click at [267, 102] on span "Performance" at bounding box center [244, 104] width 80 height 17
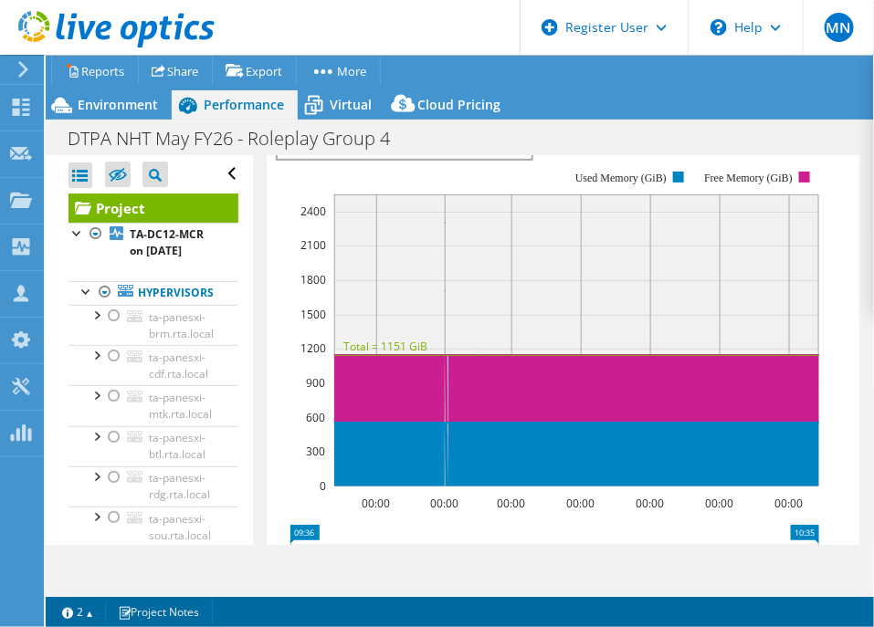
scroll to position [798, 0]
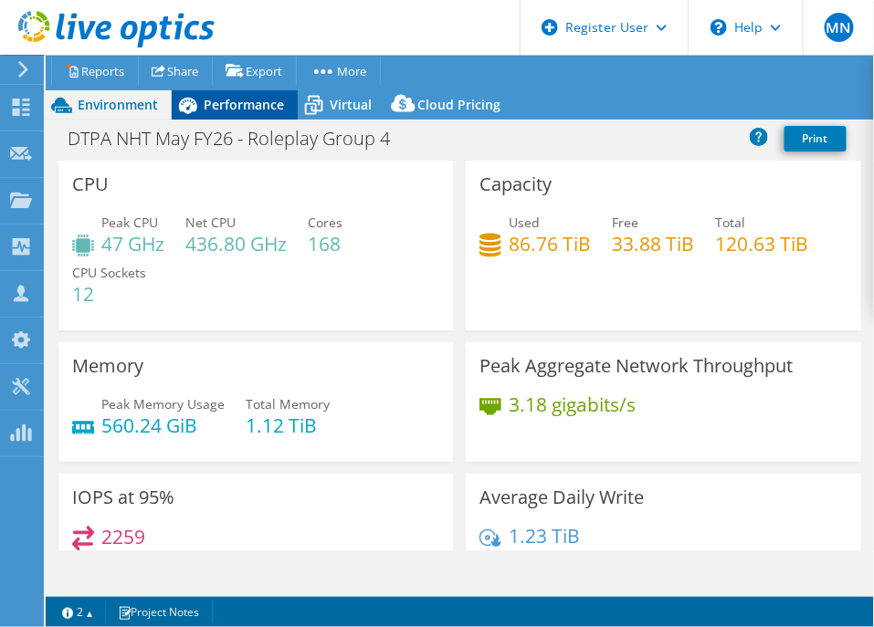
click at [247, 115] on div "Performance" at bounding box center [235, 104] width 126 height 29
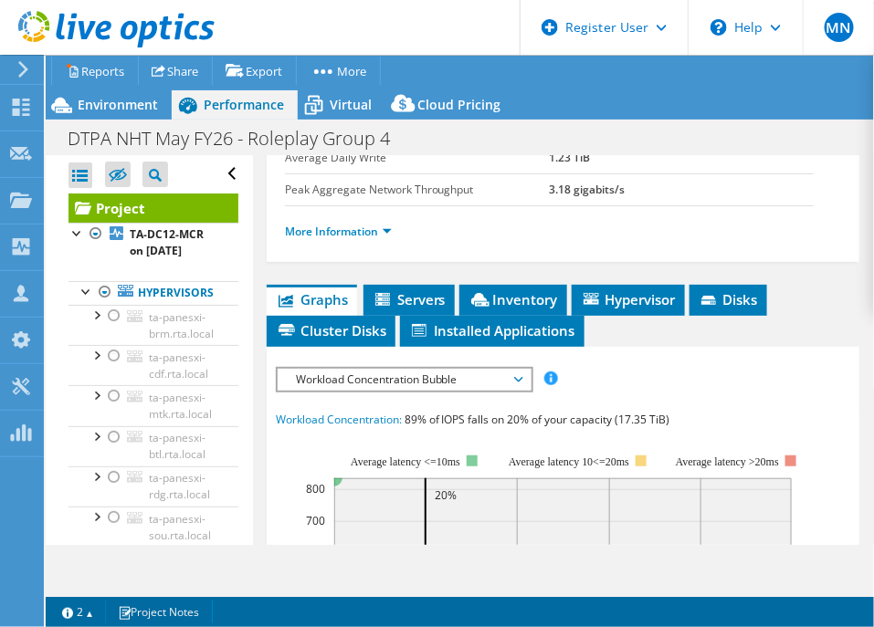
scroll to position [571, 0]
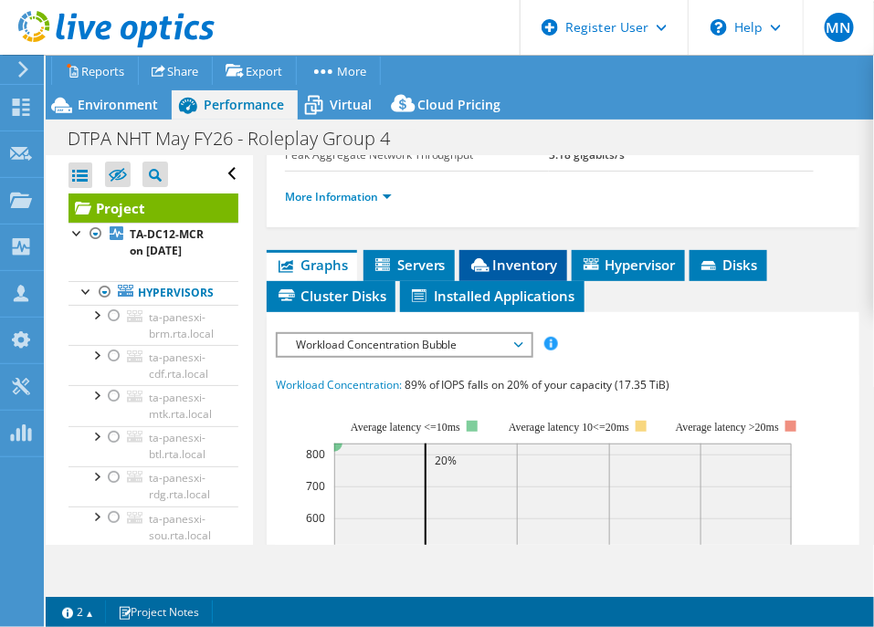
click at [497, 256] on span "Inventory" at bounding box center [512, 265] width 89 height 18
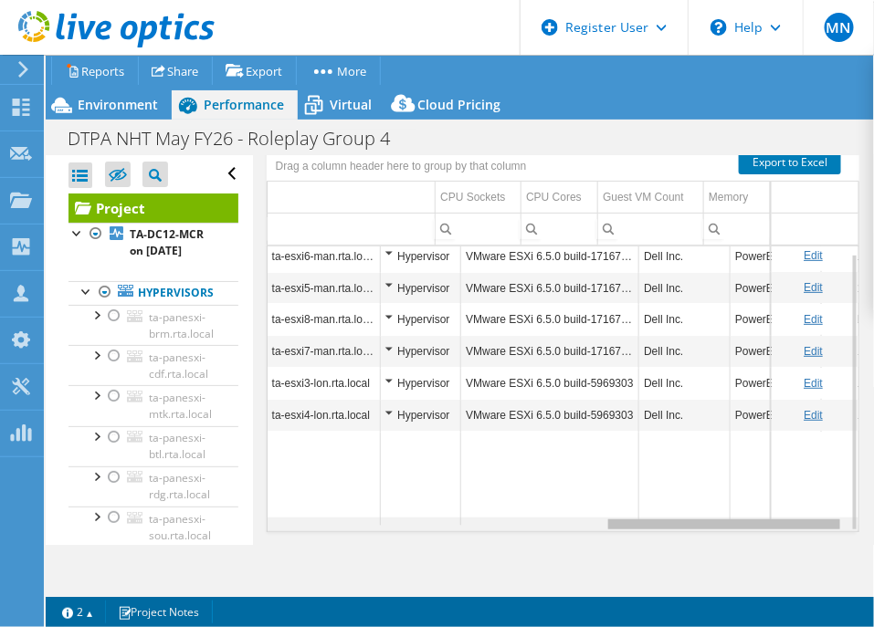
scroll to position [0, 0]
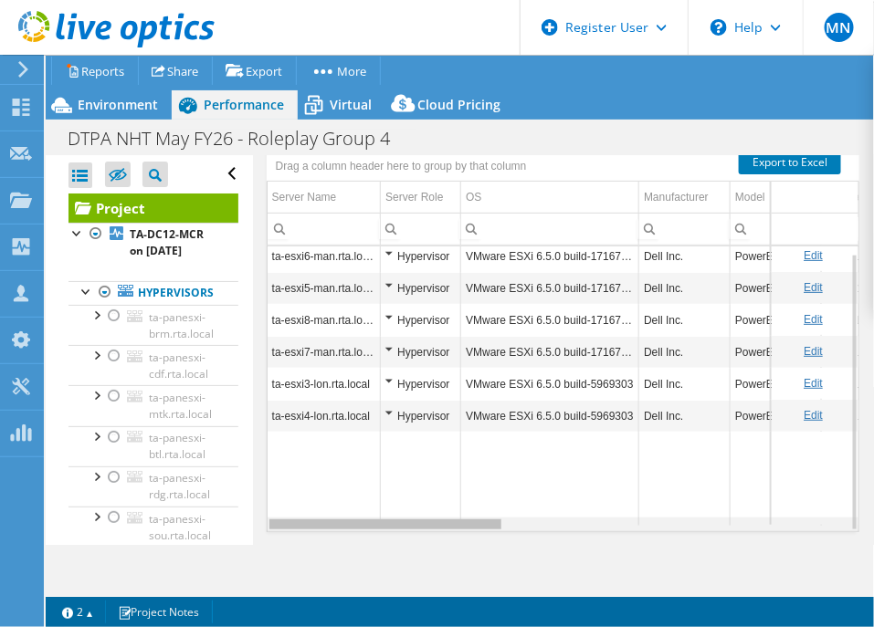
drag, startPoint x: 443, startPoint y: 498, endPoint x: 264, endPoint y: 491, distance: 179.1
click at [264, 491] on body "MN Dell User [PERSON_NAME] [EMAIL_ADDRESS][DOMAIN_NAME] Dell My Profile Log Out…" at bounding box center [437, 313] width 874 height 627
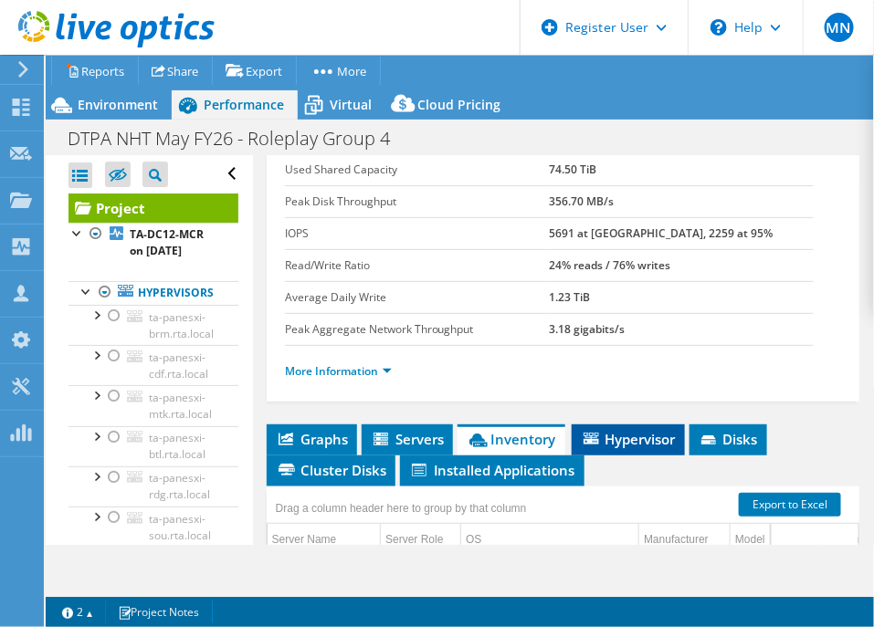
scroll to position [511, 0]
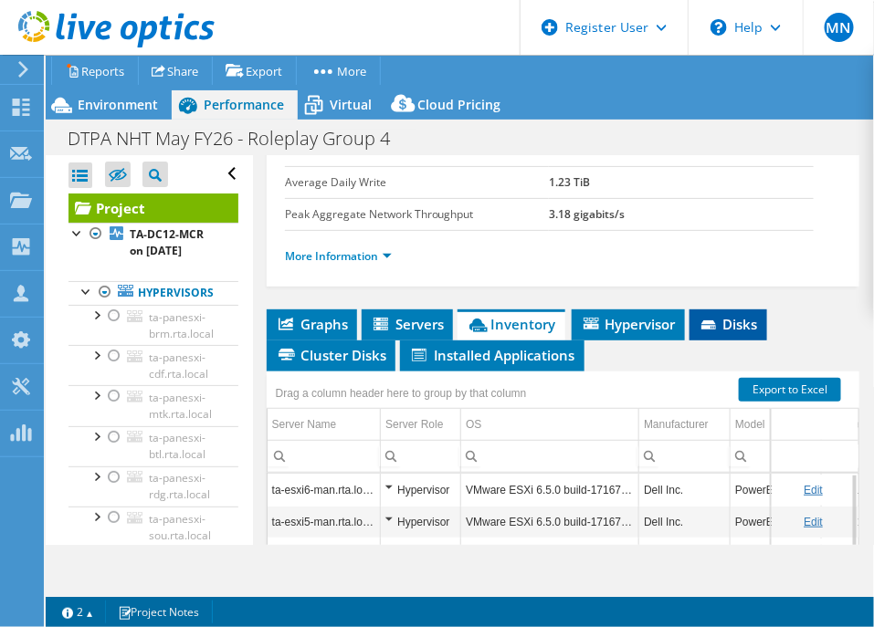
click at [743, 315] on span "Disks" at bounding box center [727, 324] width 59 height 18
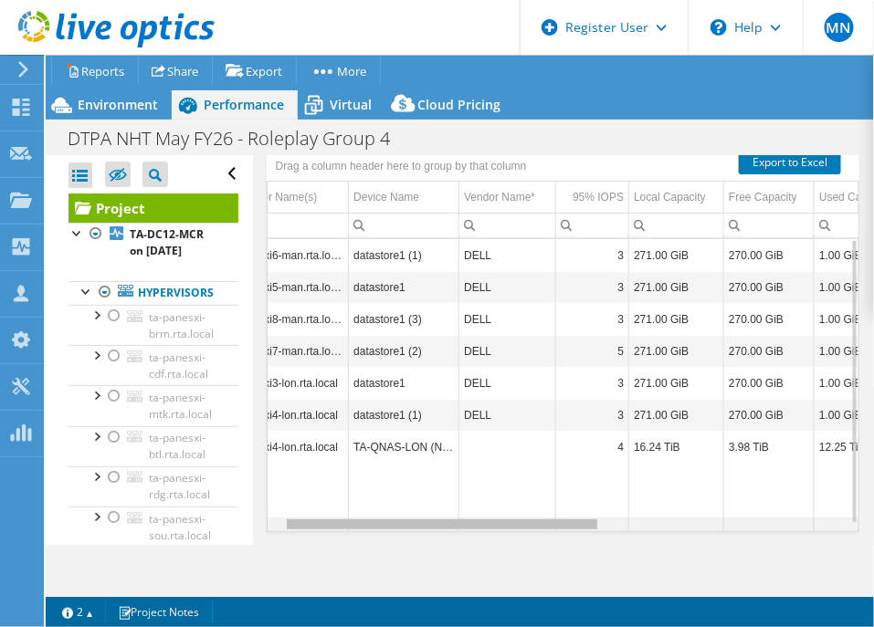
scroll to position [0, 0]
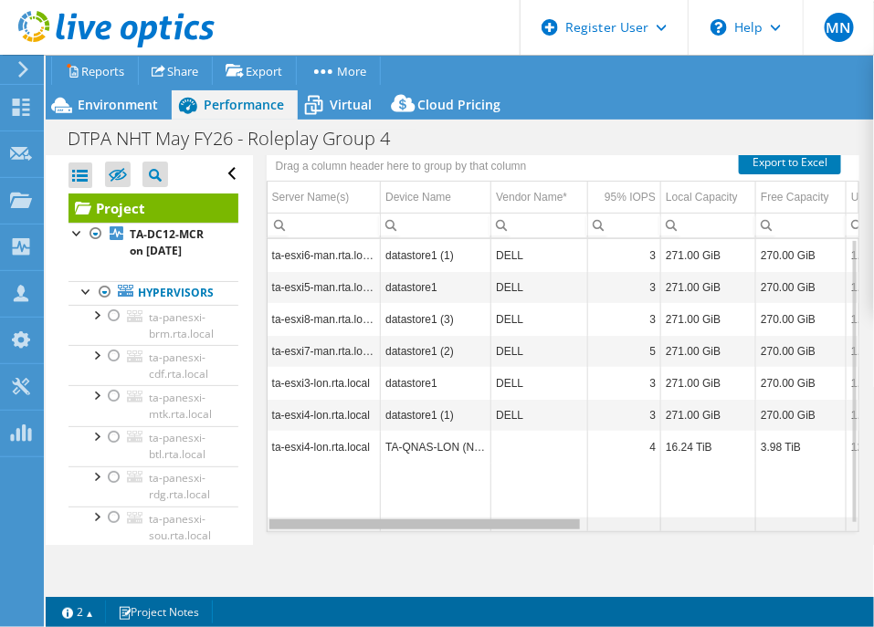
drag, startPoint x: 432, startPoint y: 501, endPoint x: 324, endPoint y: 493, distance: 108.0
click at [324, 493] on body "MN Dell User [PERSON_NAME] [EMAIL_ADDRESS][DOMAIN_NAME] Dell My Profile Log Out…" at bounding box center [437, 313] width 874 height 627
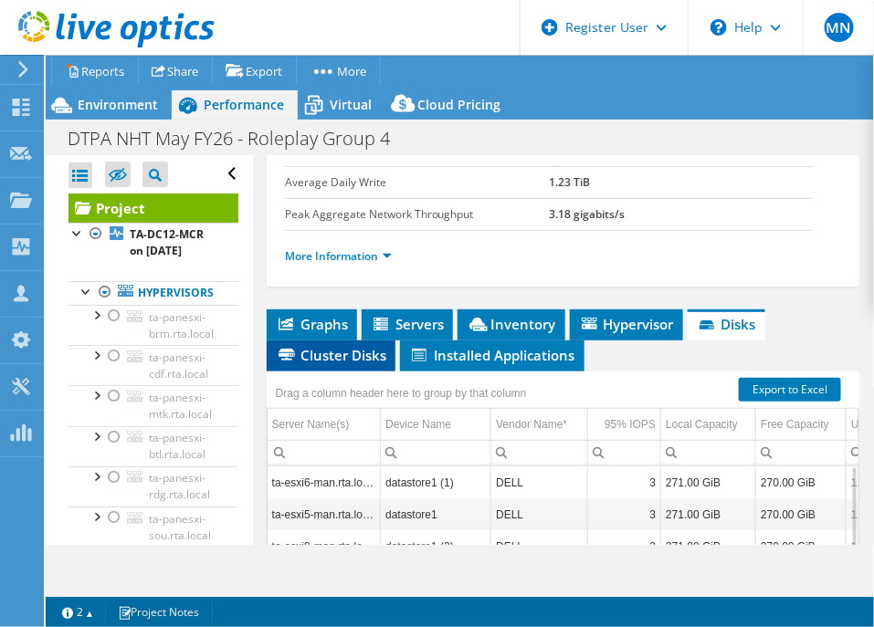
click at [357, 346] on span "Cluster Disks" at bounding box center [331, 355] width 110 height 18
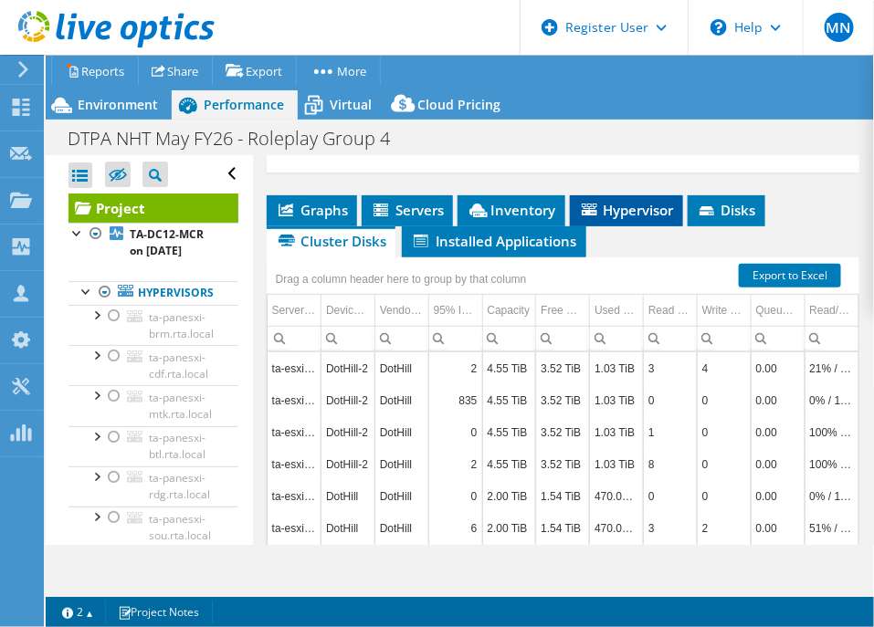
click at [612, 201] on span "Hypervisor" at bounding box center [626, 210] width 95 height 18
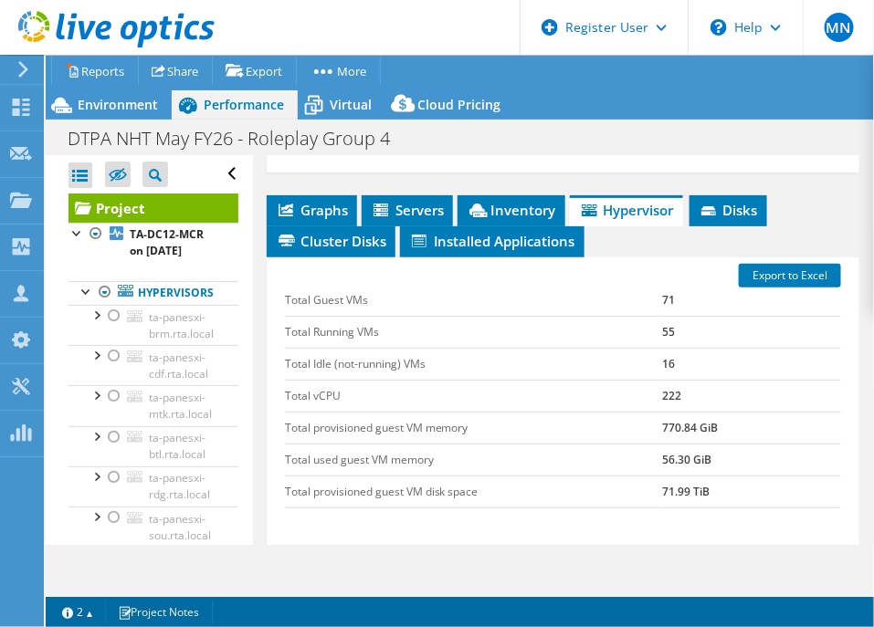
click at [262, 114] on div "Performance" at bounding box center [235, 104] width 126 height 29
click at [323, 201] on span "Graphs" at bounding box center [312, 210] width 72 height 18
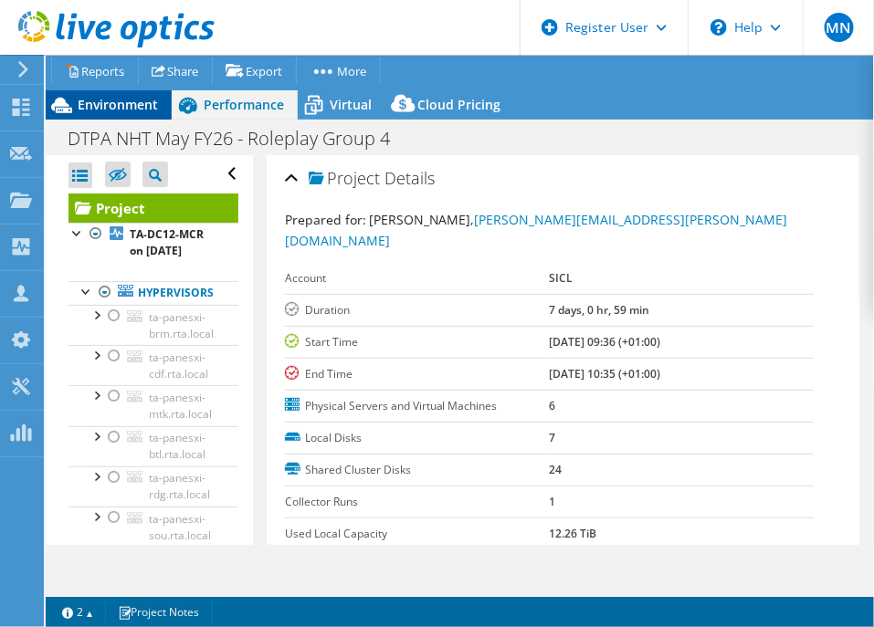
click at [124, 96] on span "Environment" at bounding box center [118, 104] width 80 height 17
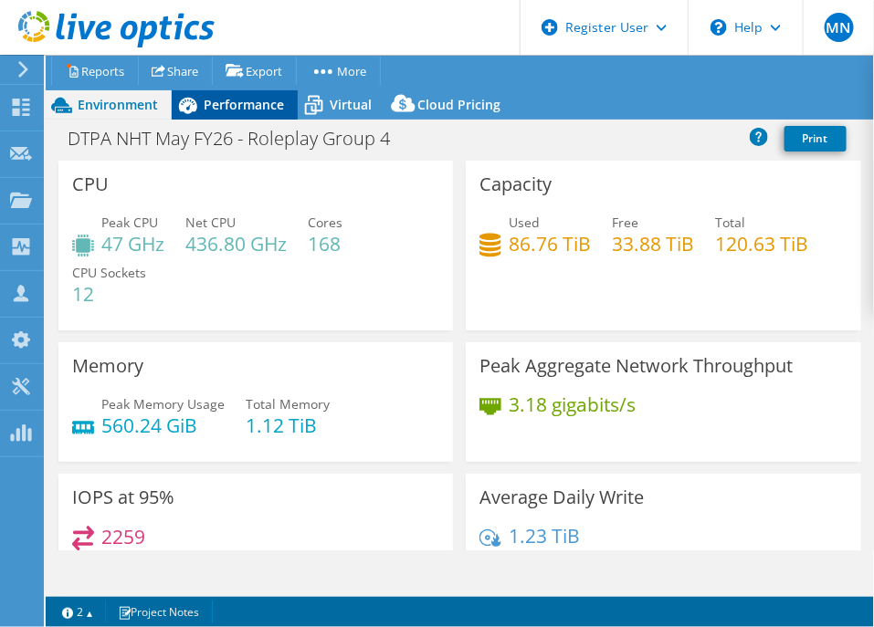
click at [251, 105] on span "Performance" at bounding box center [244, 104] width 80 height 17
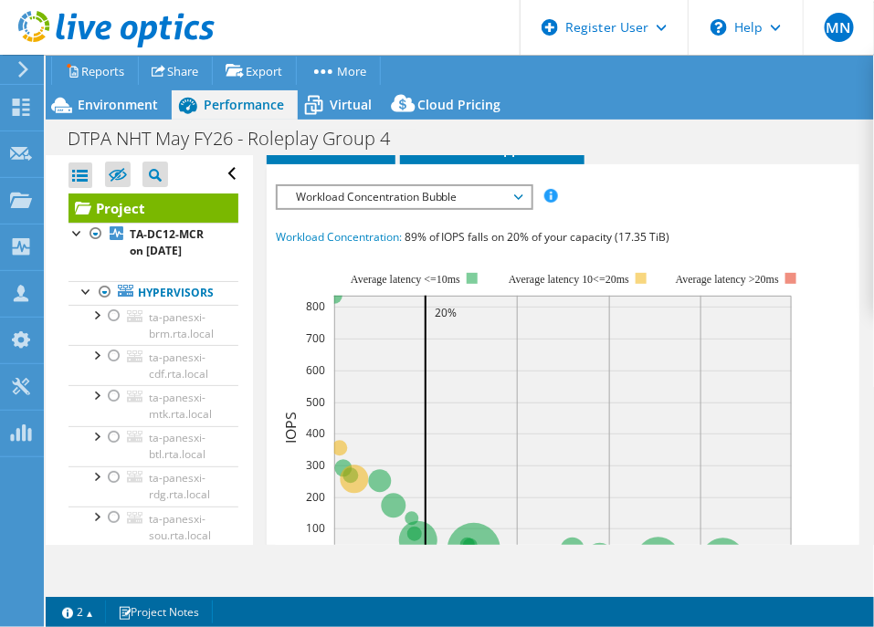
scroll to position [685, 0]
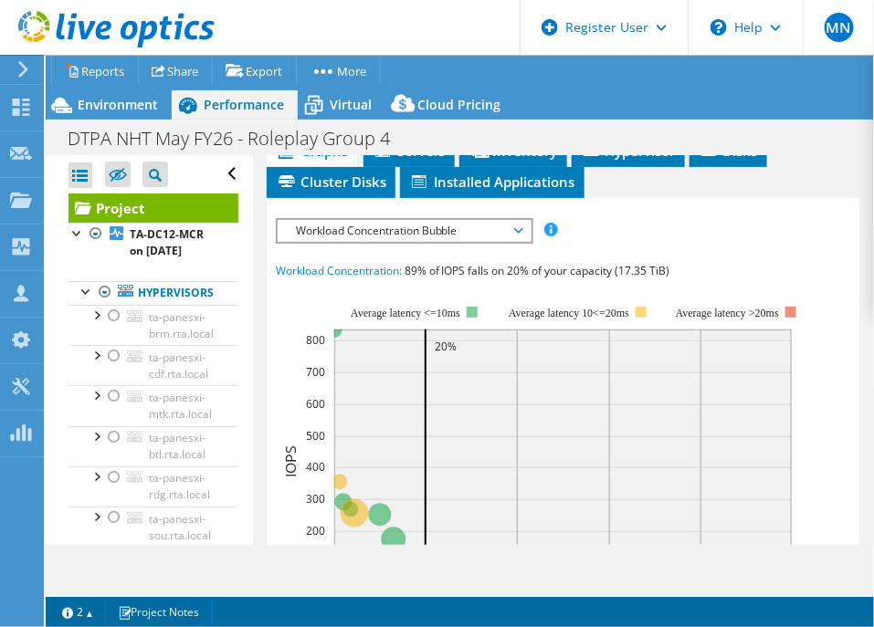
click at [437, 220] on span "Workload Concentration Bubble" at bounding box center [404, 231] width 235 height 22
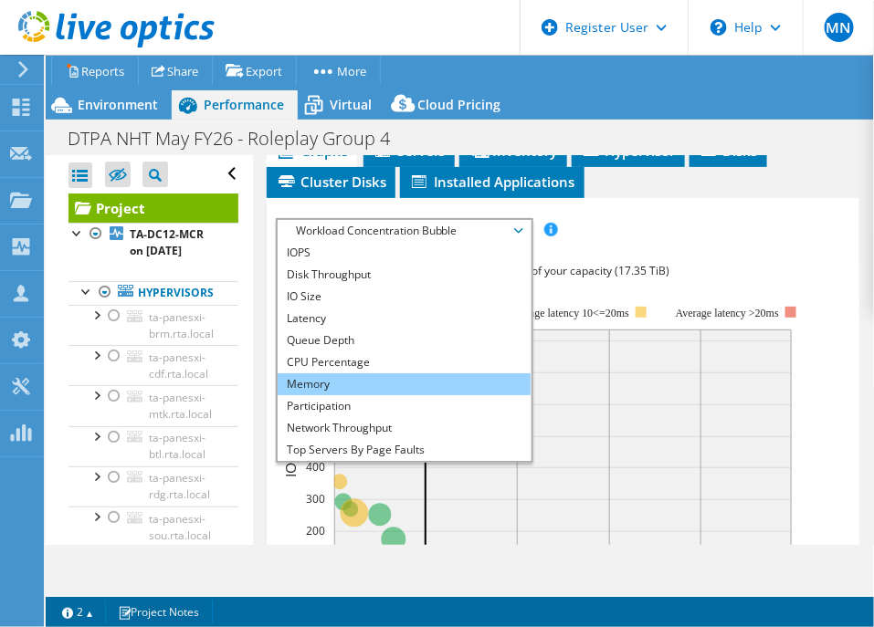
click at [390, 373] on li "Memory" at bounding box center [404, 384] width 253 height 22
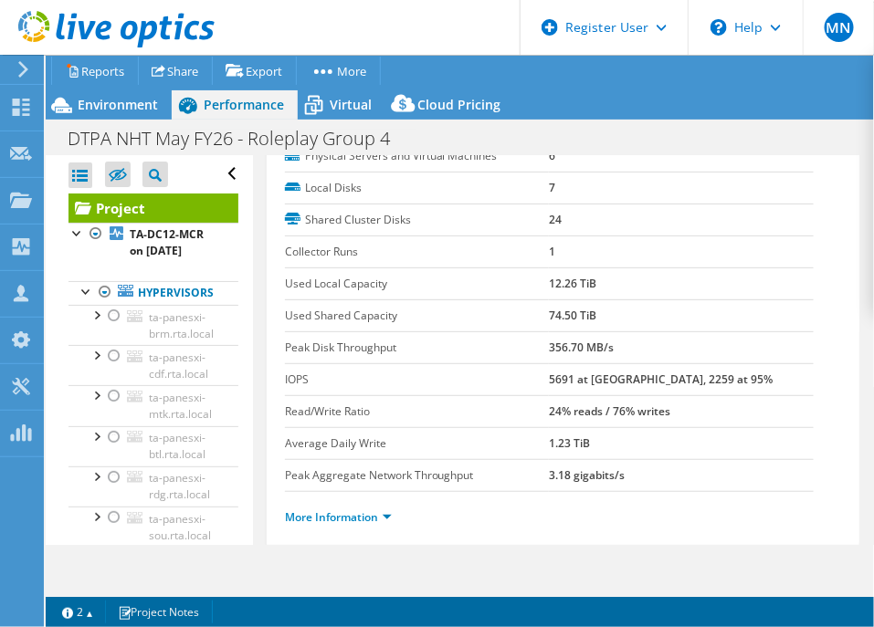
scroll to position [456, 0]
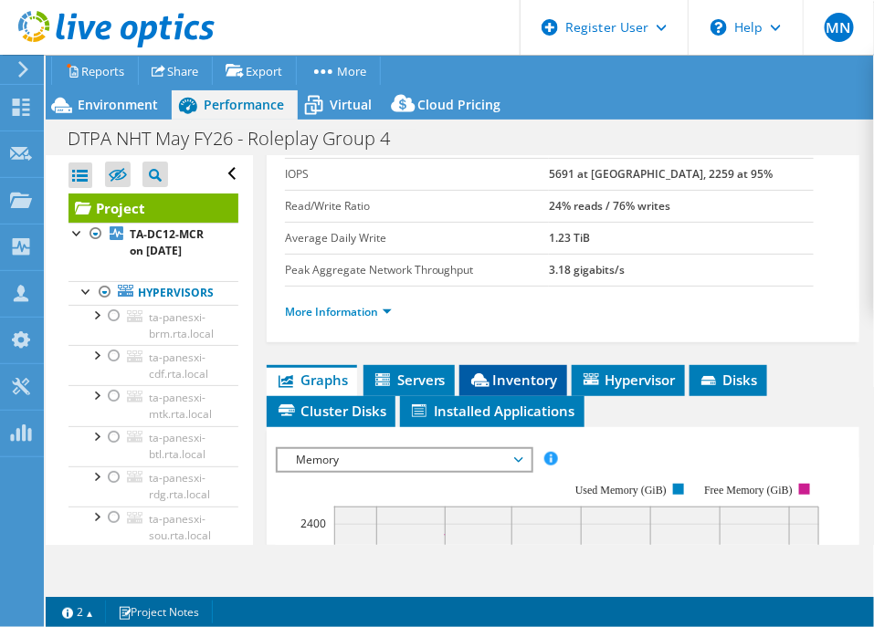
click at [491, 371] on span "Inventory" at bounding box center [512, 380] width 89 height 18
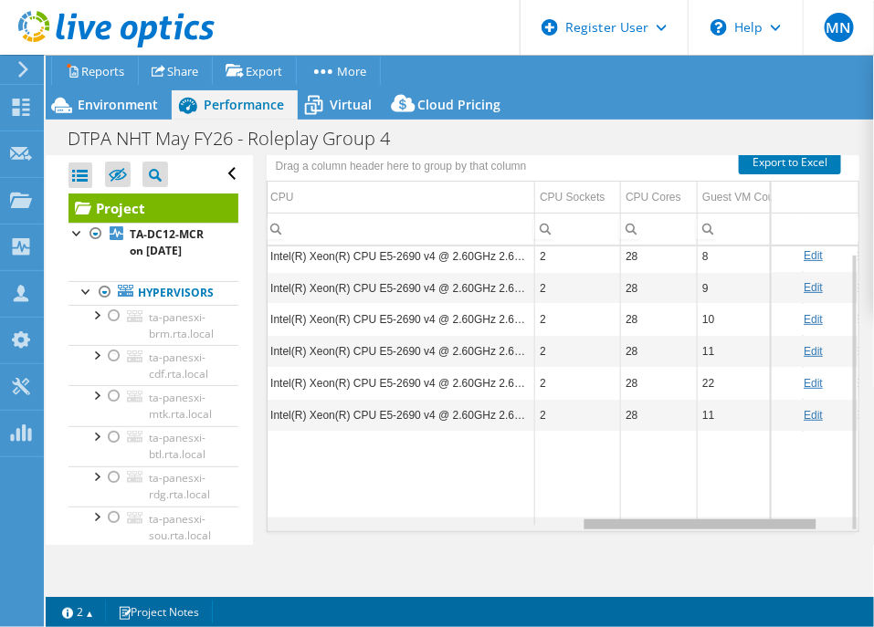
scroll to position [0, 765]
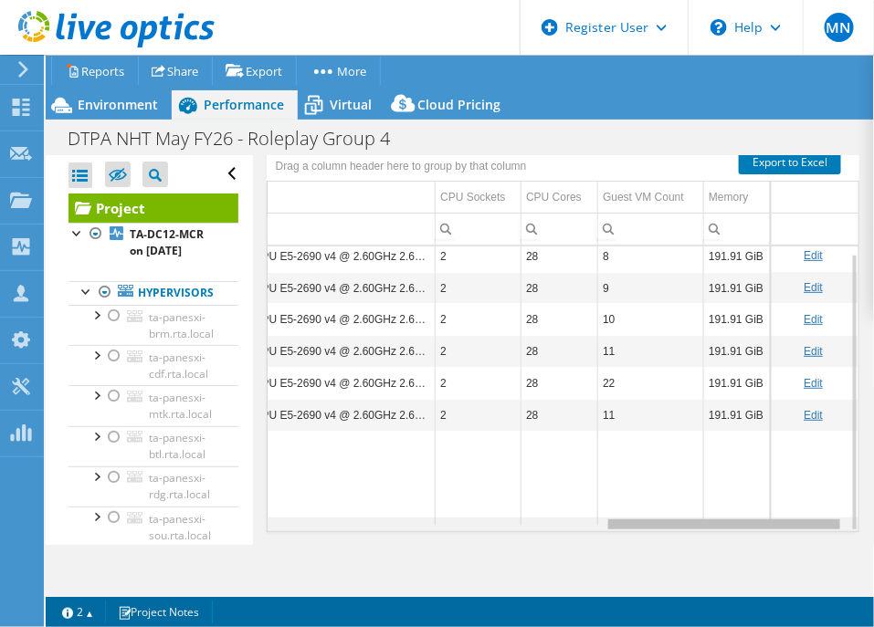
drag, startPoint x: 411, startPoint y: 502, endPoint x: 815, endPoint y: 487, distance: 404.7
click at [815, 487] on body "MN Dell User [PERSON_NAME] [EMAIL_ADDRESS][DOMAIN_NAME] Dell My Profile Log Out…" at bounding box center [437, 313] width 874 height 627
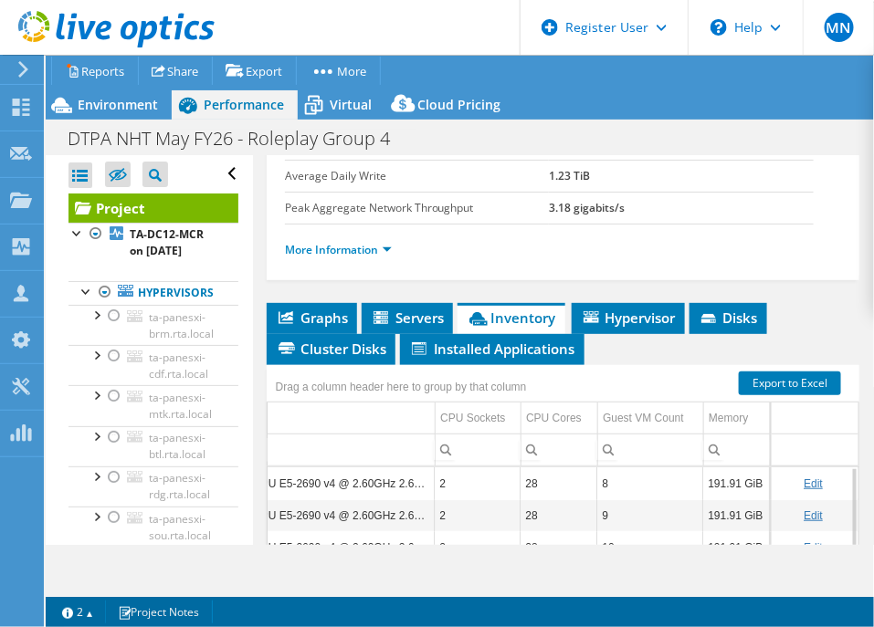
scroll to position [511, 0]
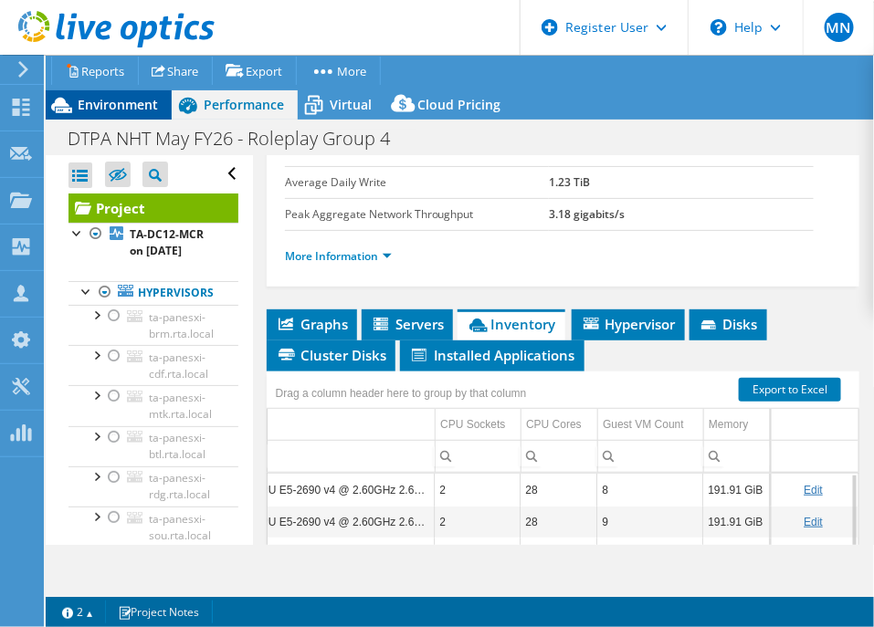
click at [120, 111] on span "Environment" at bounding box center [118, 104] width 80 height 17
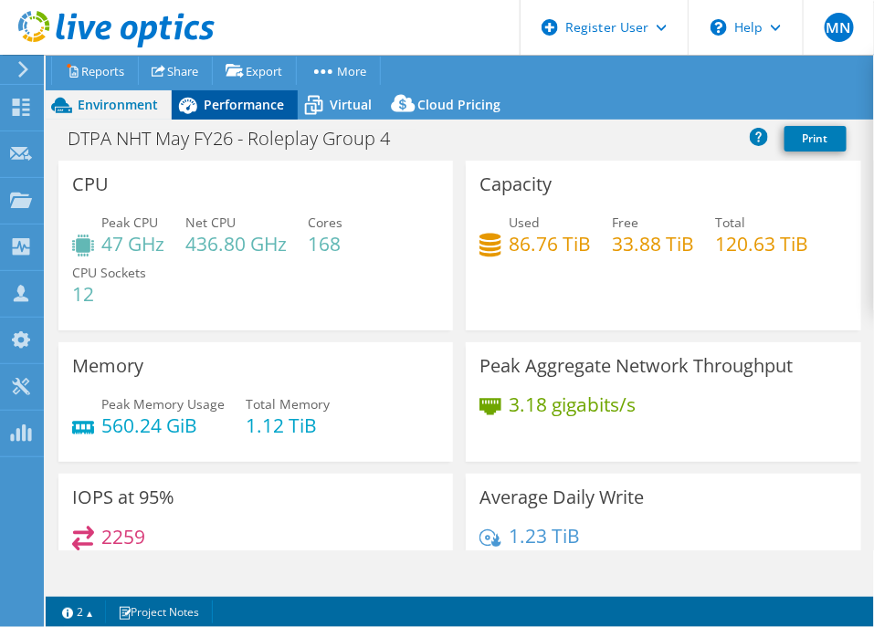
click at [270, 112] on span "Performance" at bounding box center [244, 104] width 80 height 17
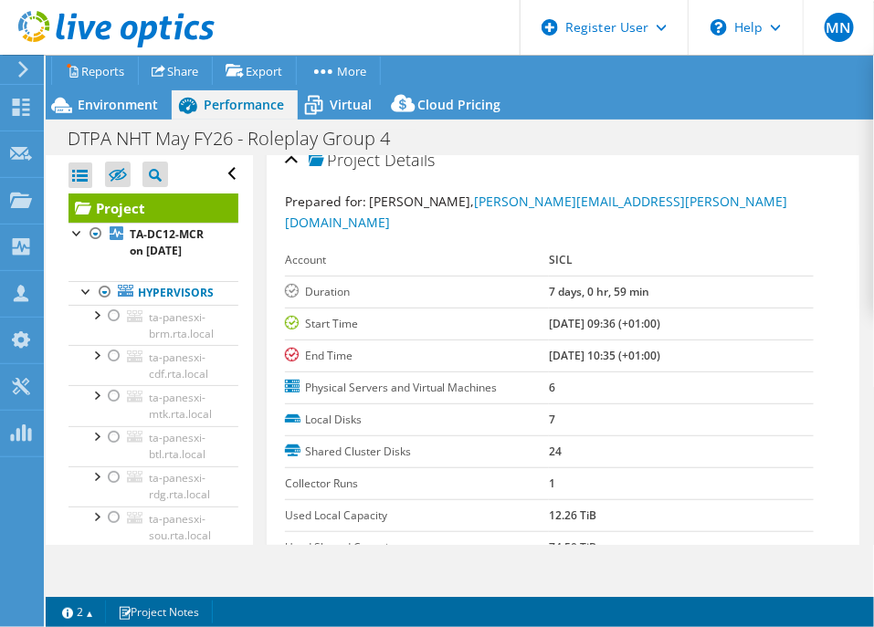
scroll to position [0, 0]
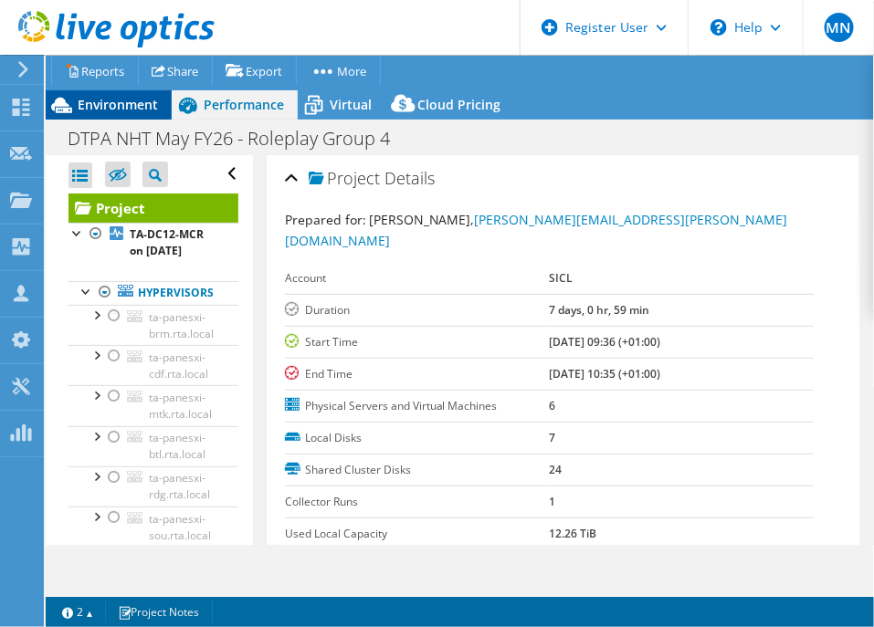
click at [144, 112] on span "Environment" at bounding box center [118, 104] width 80 height 17
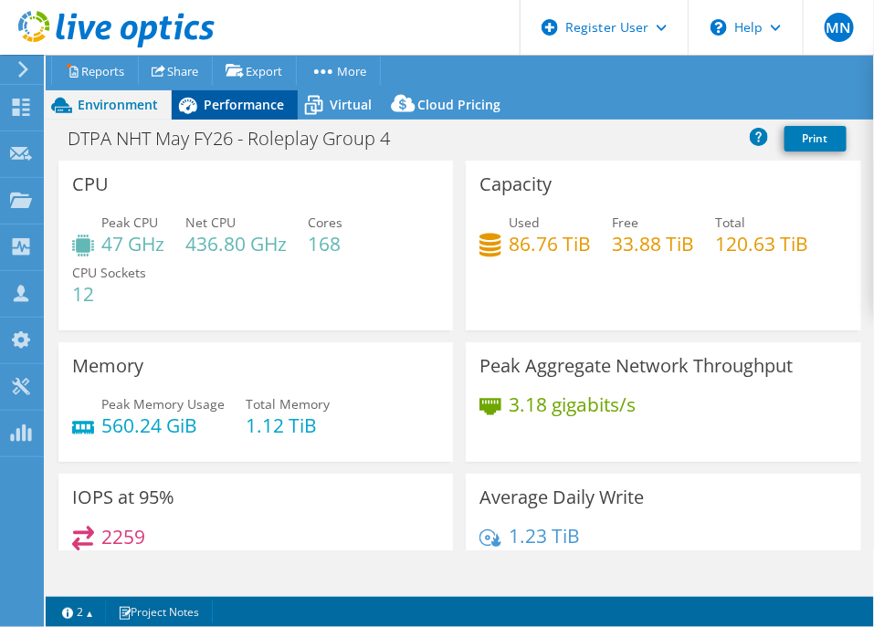
click at [188, 93] on icon at bounding box center [188, 105] width 32 height 32
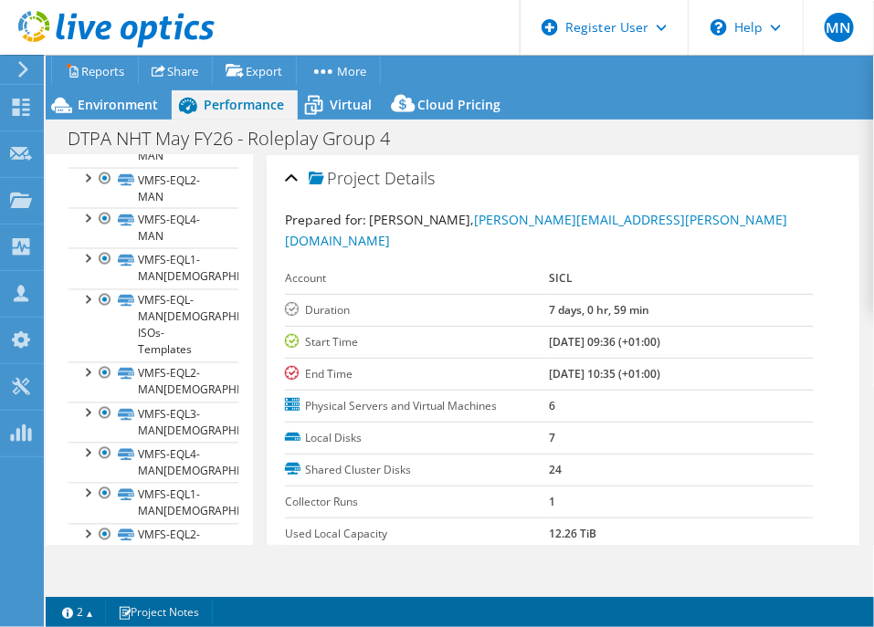
scroll to position [798, 0]
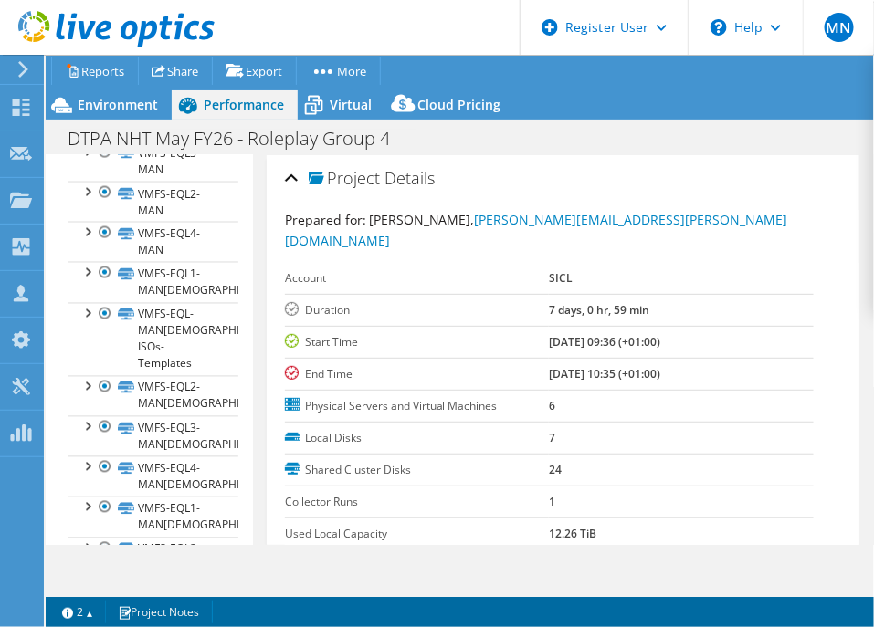
click at [88, 55] on div at bounding box center [87, 46] width 18 height 18
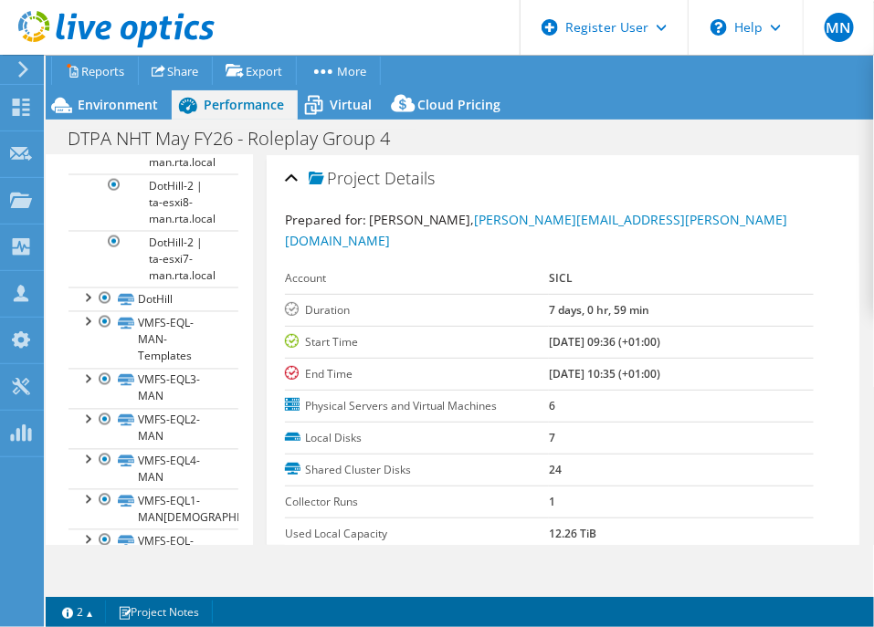
click at [88, 55] on div at bounding box center [87, 46] width 18 height 18
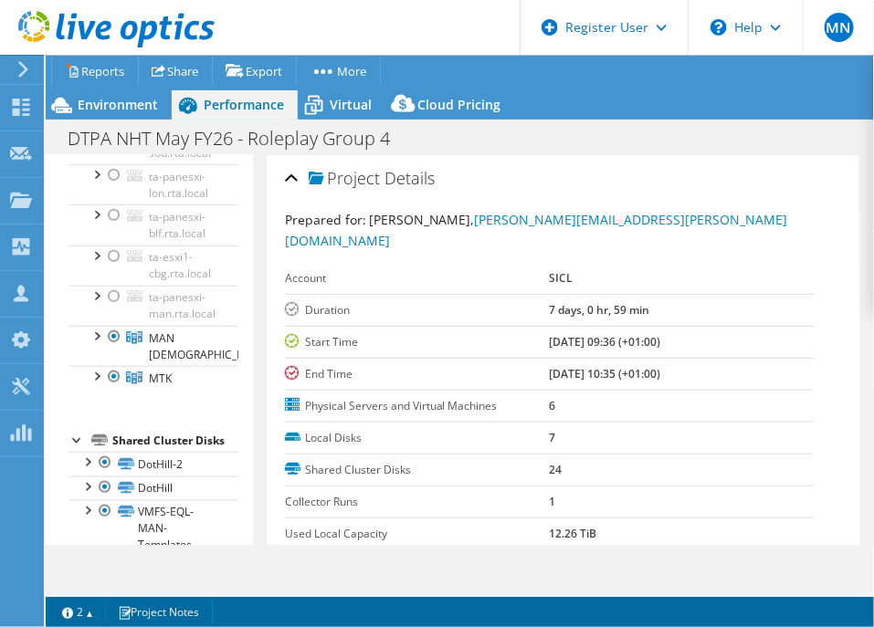
scroll to position [516, 0]
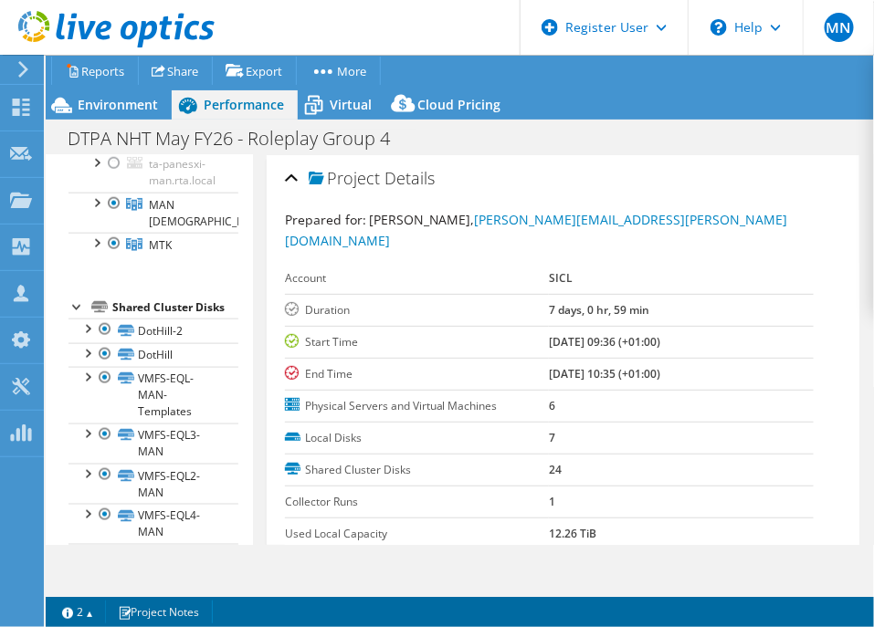
click at [98, 131] on div at bounding box center [96, 121] width 18 height 18
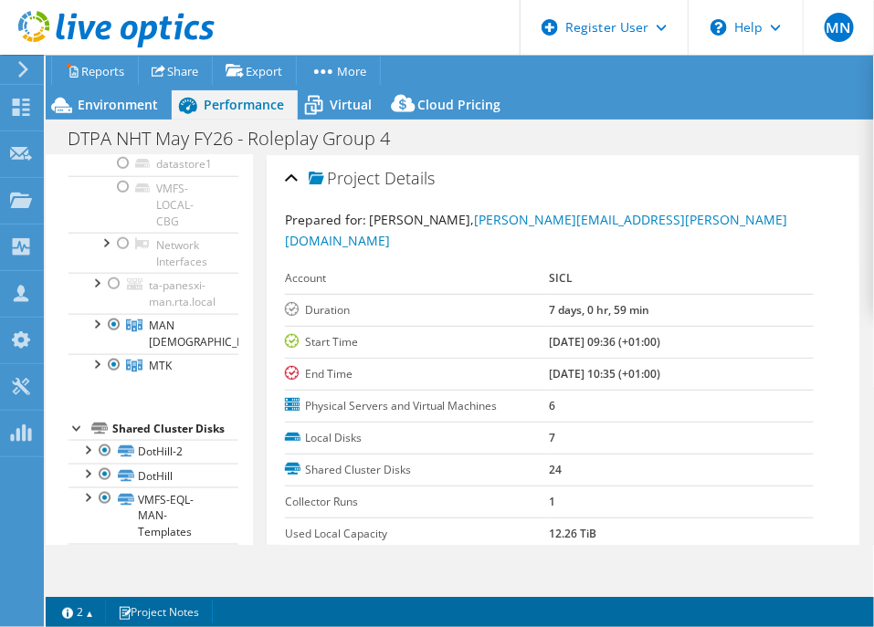
click at [98, 131] on div at bounding box center [96, 121] width 18 height 18
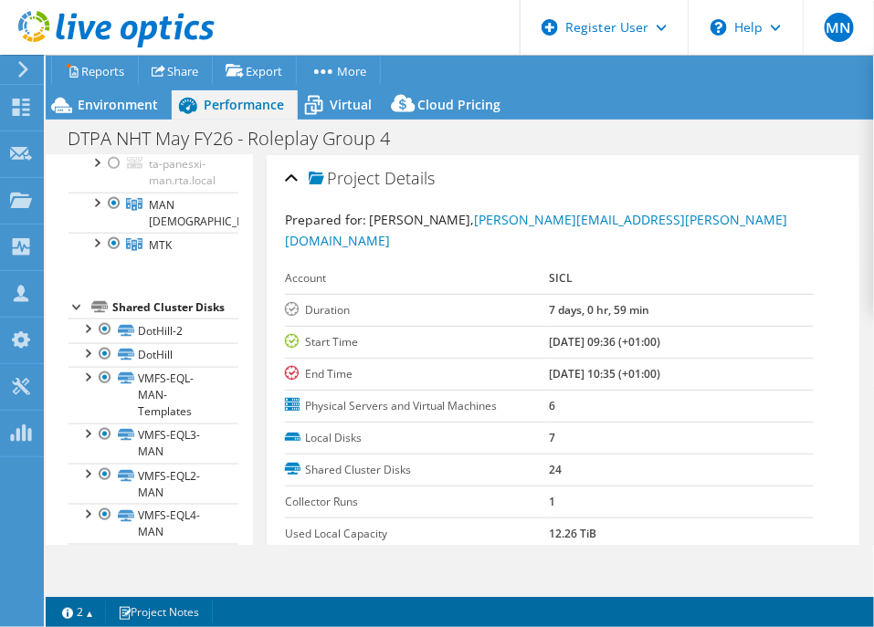
click at [114, 134] on div at bounding box center [114, 123] width 18 height 22
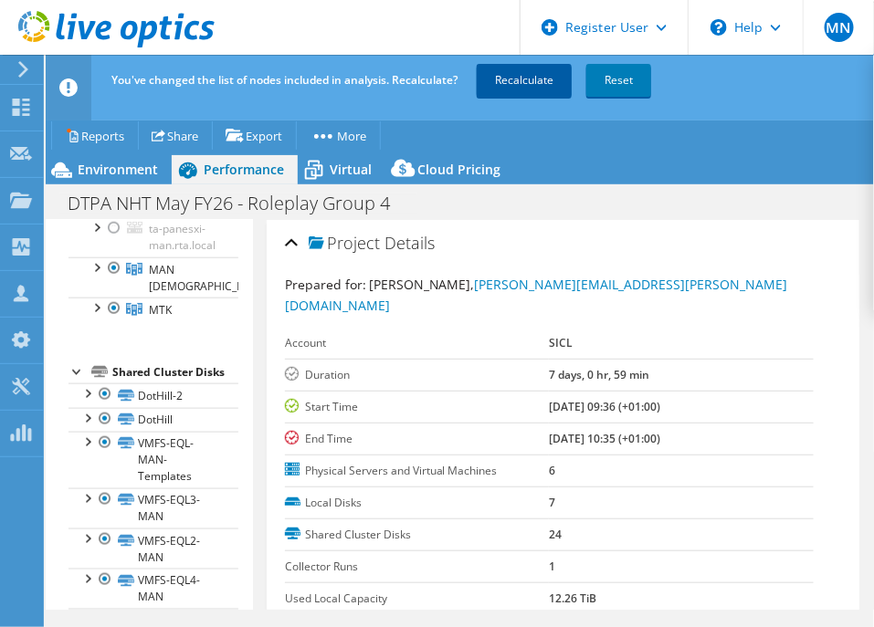
click at [544, 80] on link "Recalculate" at bounding box center [524, 80] width 95 height 33
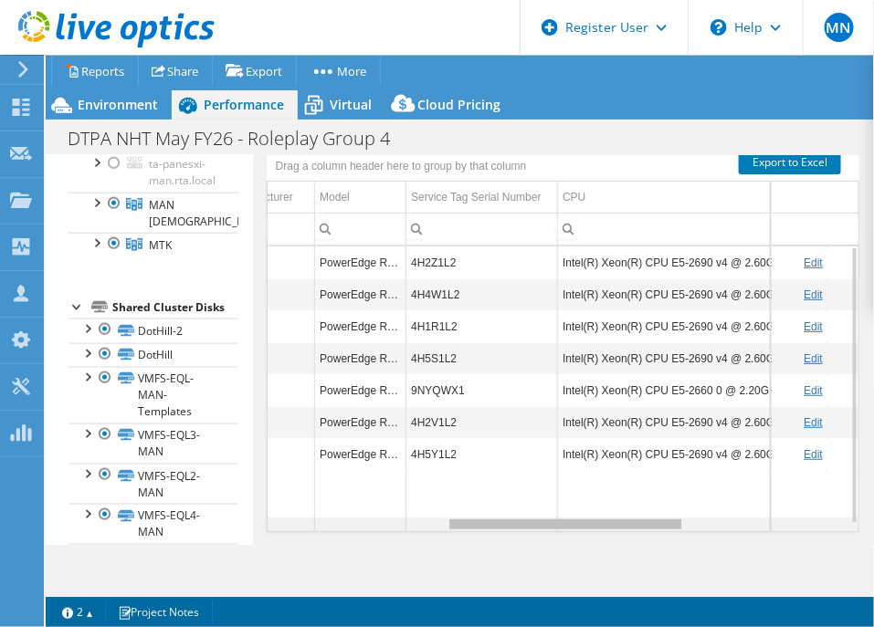
scroll to position [0, 357]
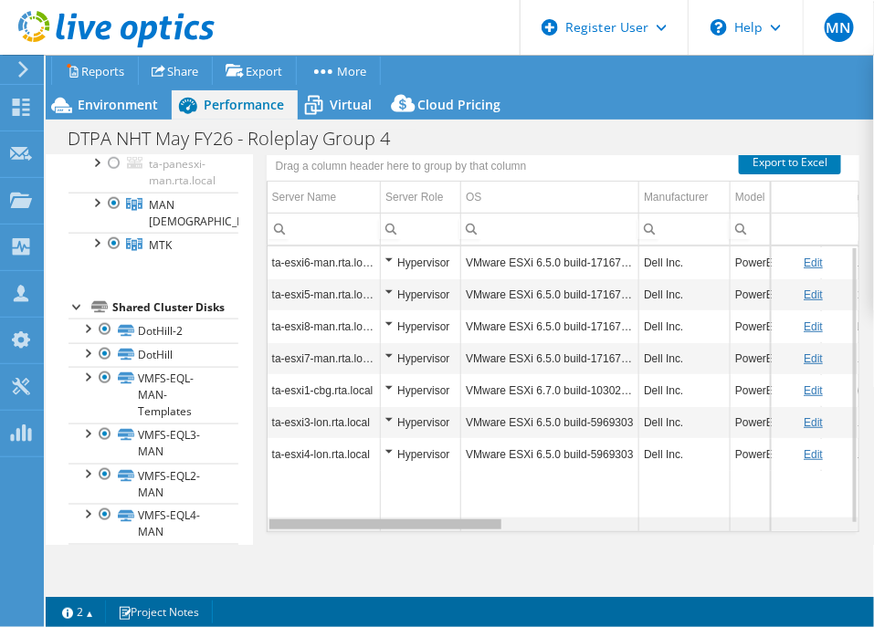
drag, startPoint x: 443, startPoint y: 498, endPoint x: 342, endPoint y: 493, distance: 100.5
click at [342, 493] on body "MN Dell User [PERSON_NAME] [EMAIL_ADDRESS][DOMAIN_NAME] Dell My Profile Log Out…" at bounding box center [437, 313] width 874 height 627
click at [116, 134] on div at bounding box center [114, 123] width 18 height 22
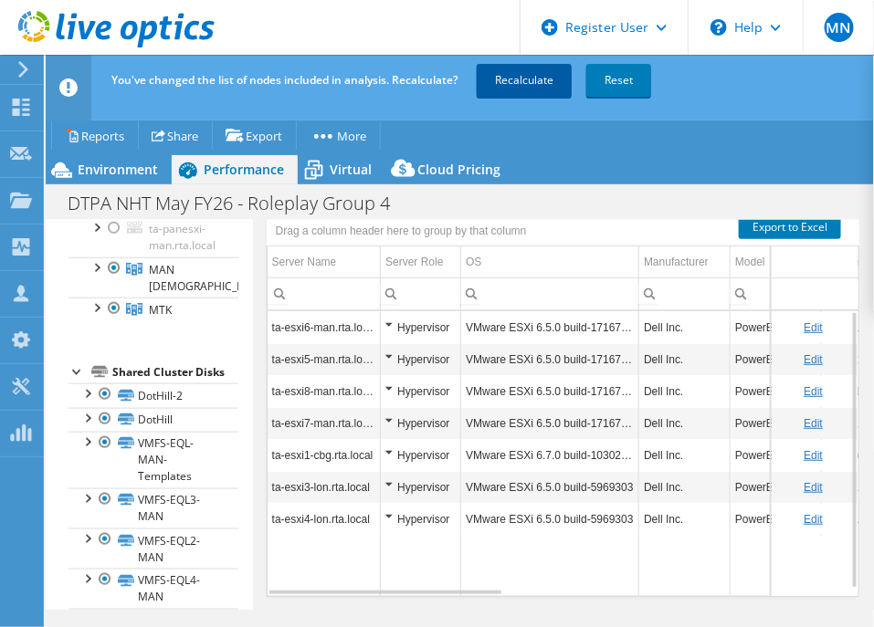
click at [517, 78] on link "Recalculate" at bounding box center [524, 80] width 95 height 33
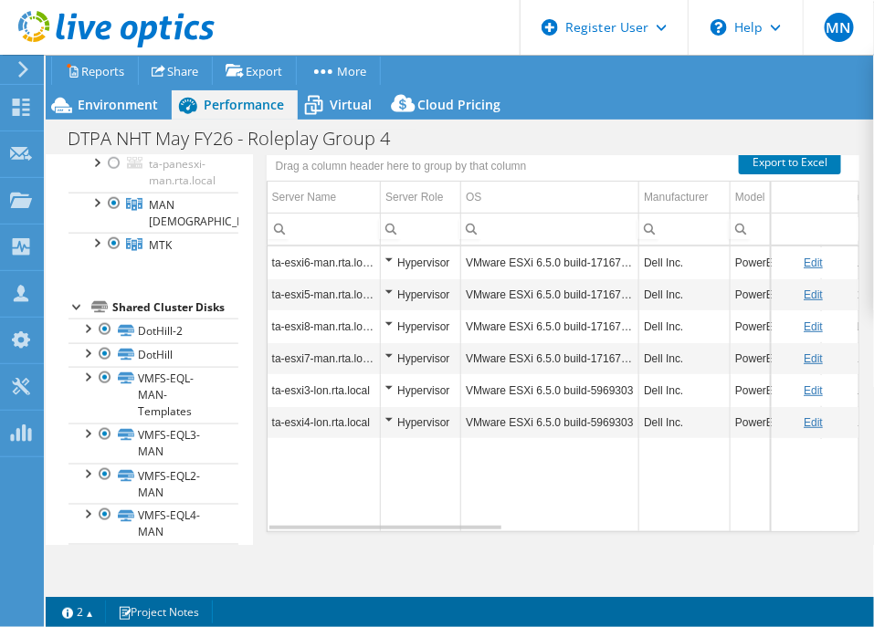
scroll to position [396, 0]
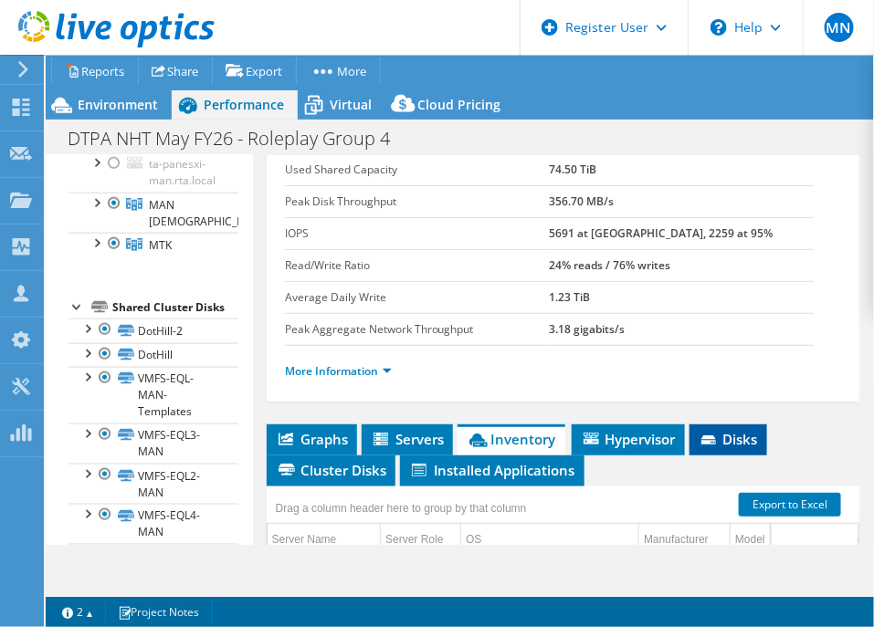
click at [709, 435] on icon at bounding box center [708, 439] width 15 height 9
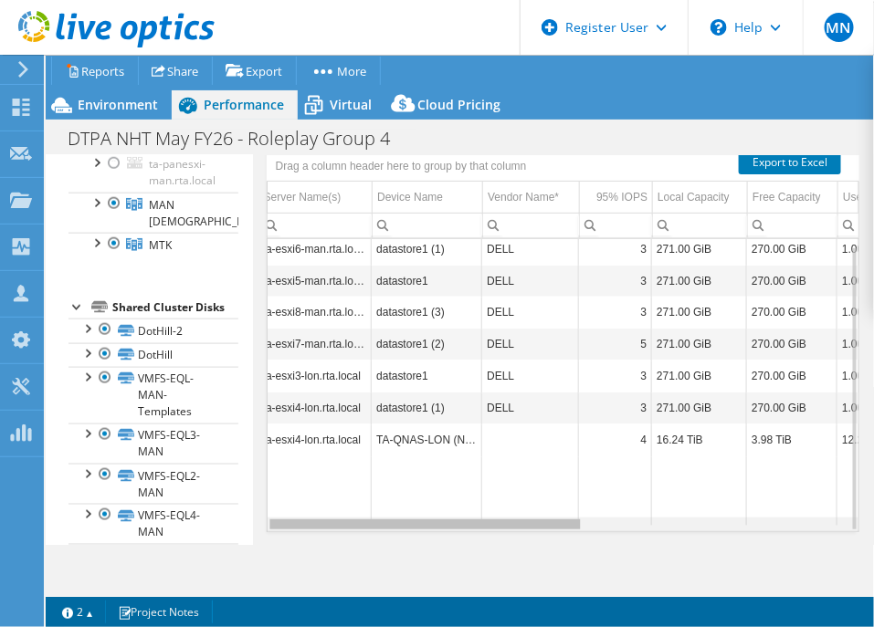
scroll to position [0, 9]
drag, startPoint x: 417, startPoint y: 499, endPoint x: 403, endPoint y: 499, distance: 14.6
click at [403, 499] on body "MN Dell User [PERSON_NAME] [EMAIL_ADDRESS][DOMAIN_NAME] Dell My Profile Log Out…" at bounding box center [437, 313] width 874 height 627
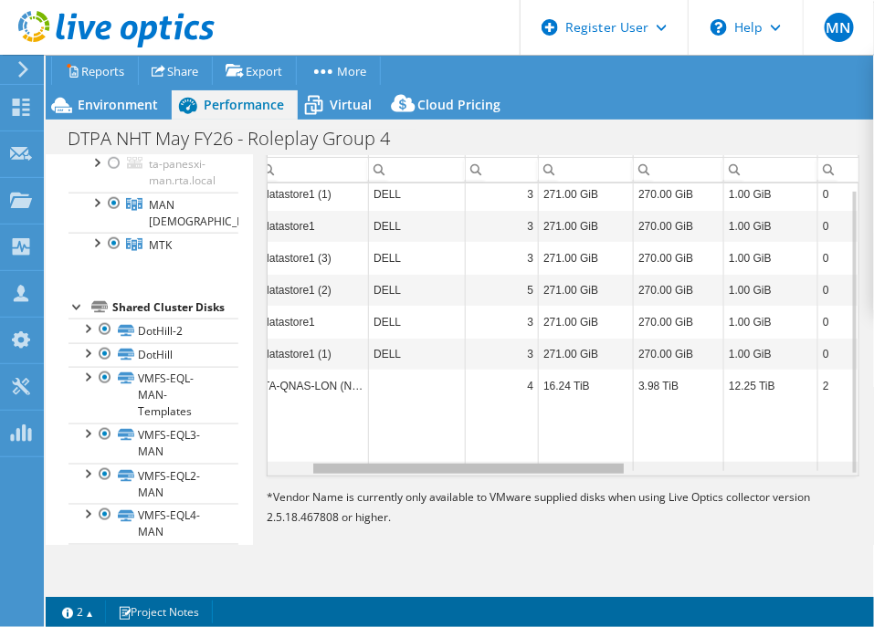
scroll to position [0, 0]
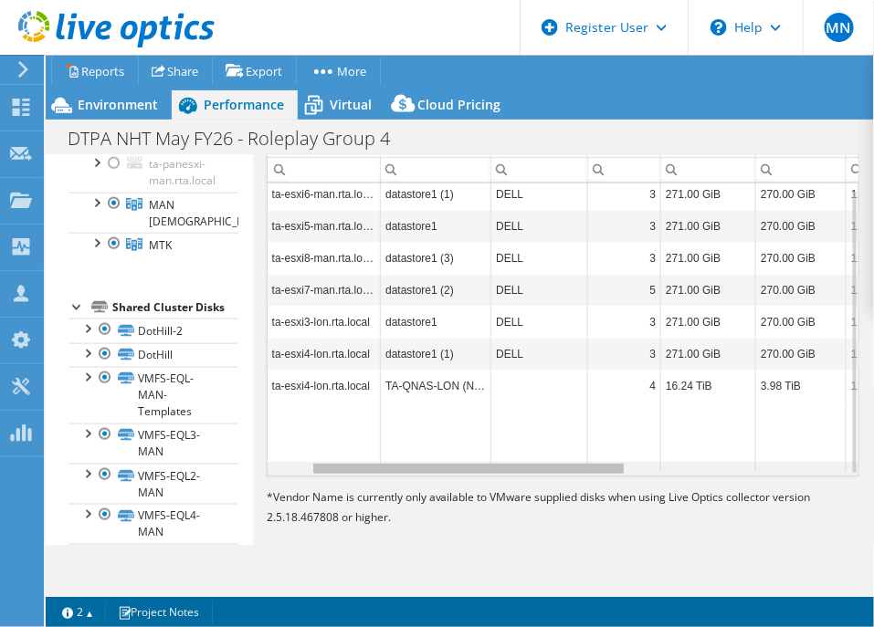
drag, startPoint x: 456, startPoint y: 444, endPoint x: 476, endPoint y: 444, distance: 20.1
click at [476, 444] on body "MN Dell User [PERSON_NAME] [EMAIL_ADDRESS][DOMAIN_NAME] Dell My Profile Log Out…" at bounding box center [437, 313] width 874 height 627
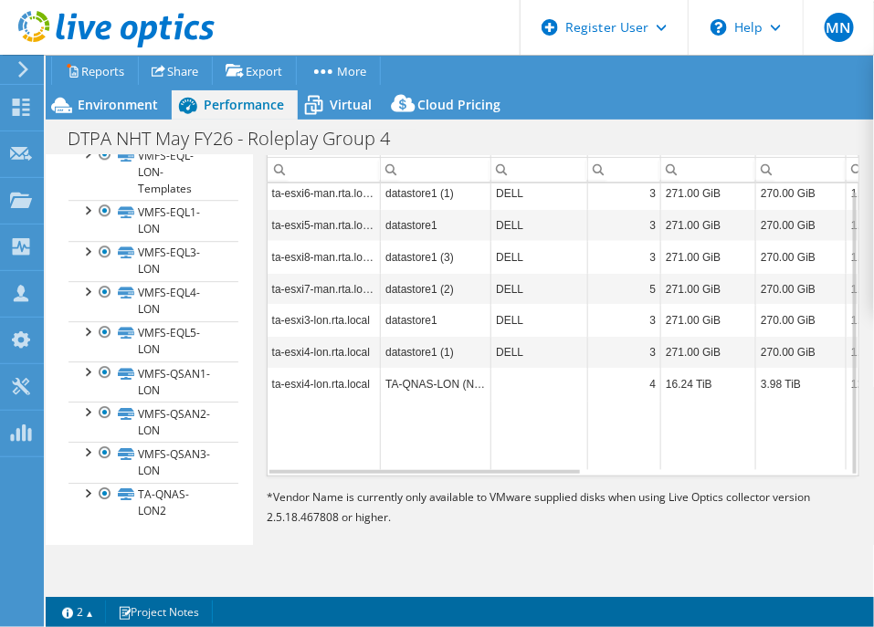
scroll to position [1656, 0]
click at [88, 497] on div at bounding box center [87, 492] width 18 height 18
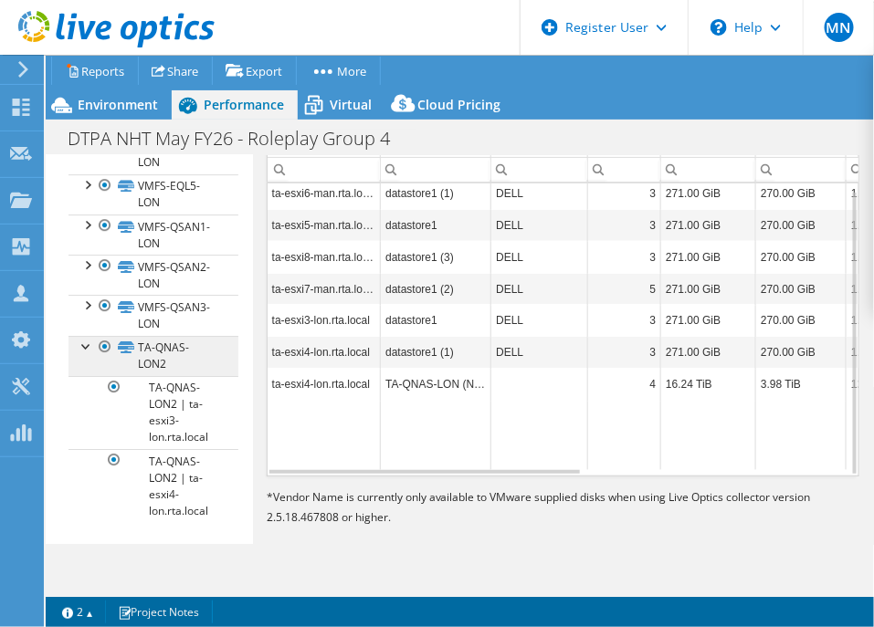
scroll to position [1835, 0]
click at [81, 336] on div at bounding box center [87, 345] width 18 height 18
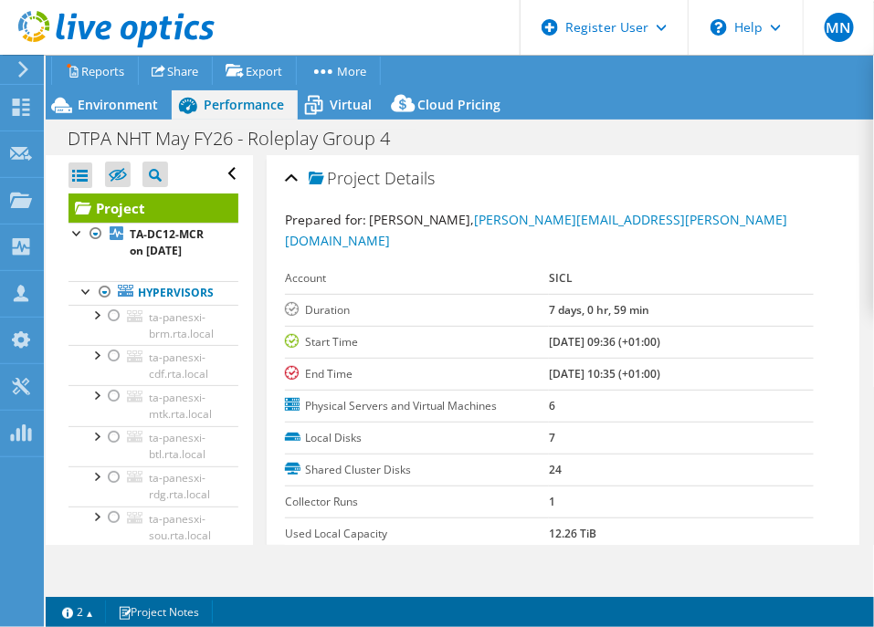
scroll to position [342, 0]
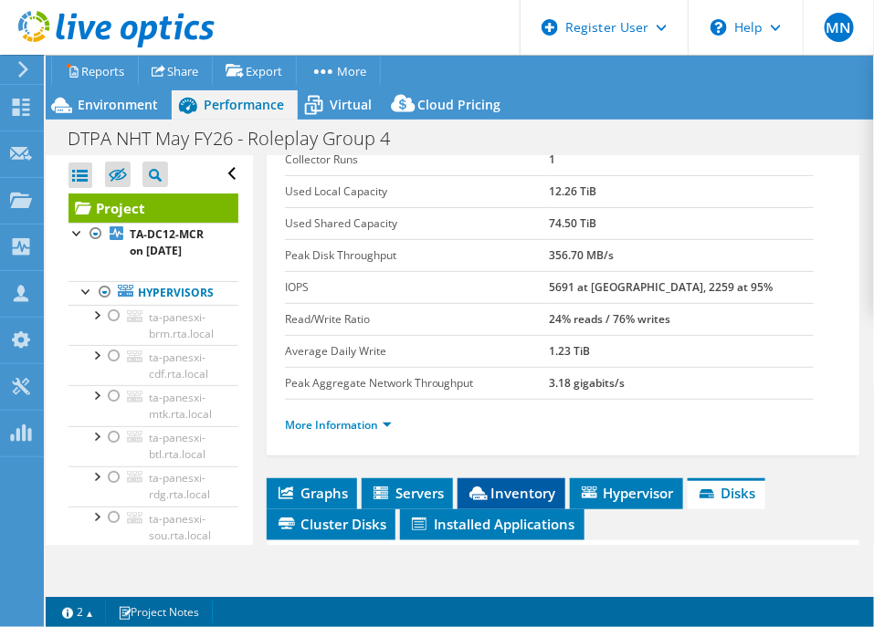
click at [530, 484] on span "Inventory" at bounding box center [511, 493] width 89 height 18
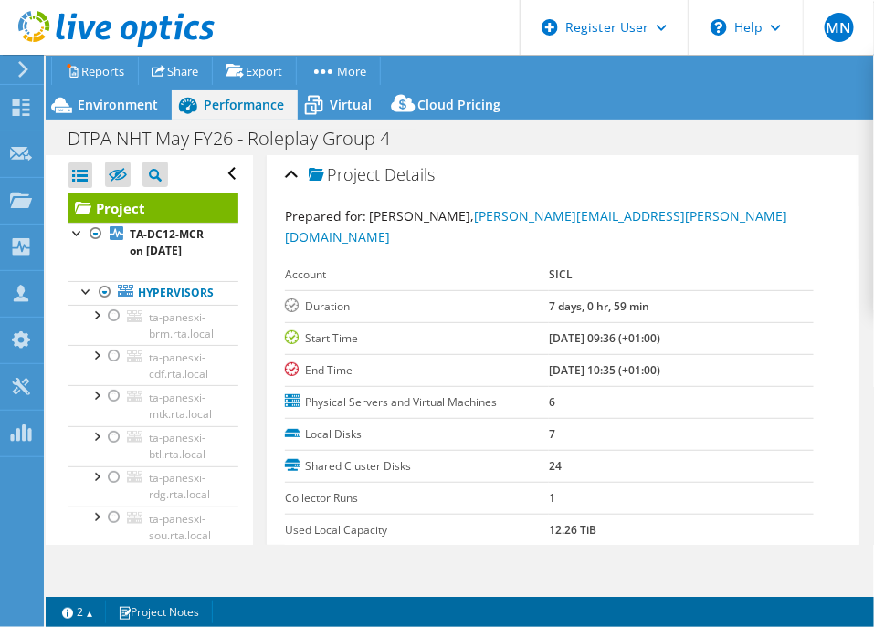
scroll to position [0, 0]
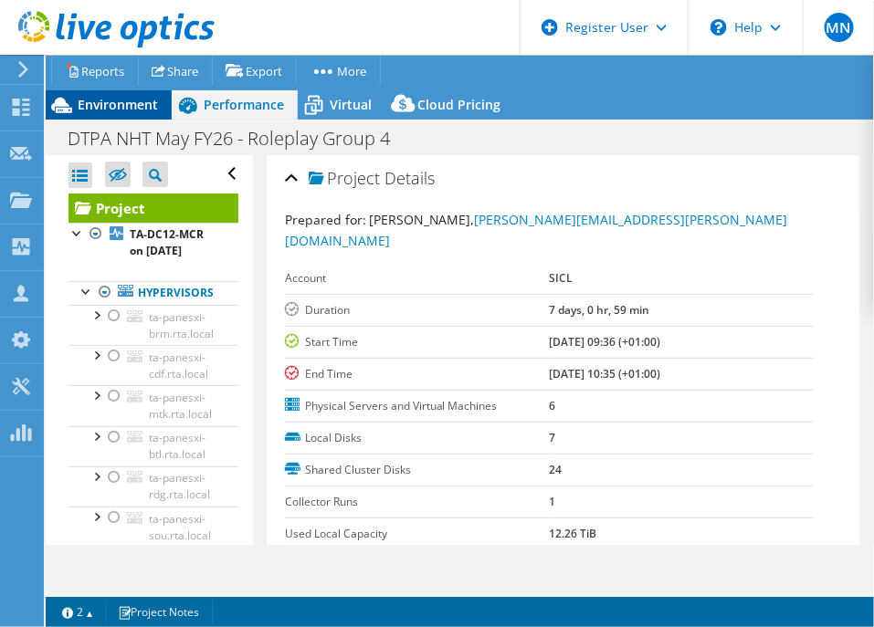
click at [123, 98] on span "Environment" at bounding box center [118, 104] width 80 height 17
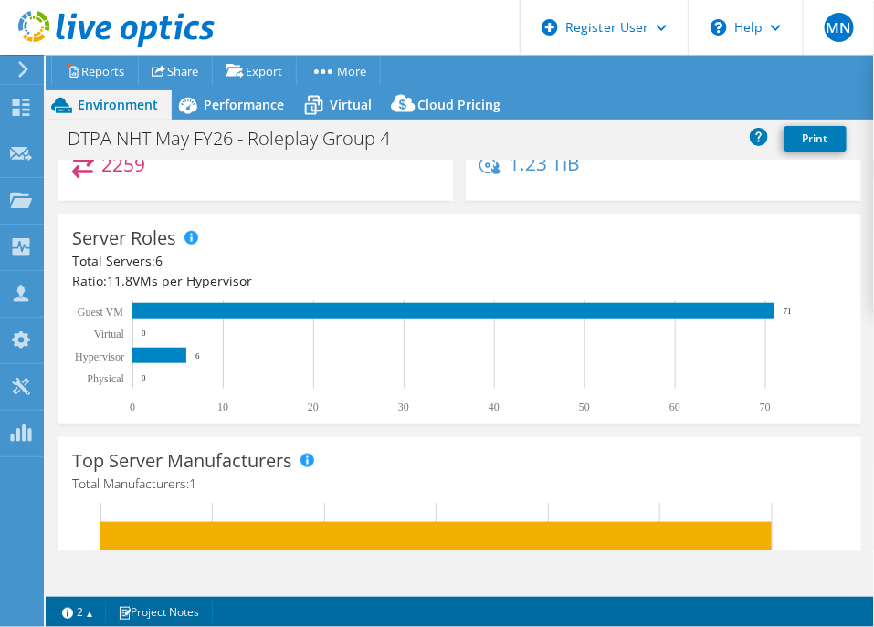
scroll to position [373, 0]
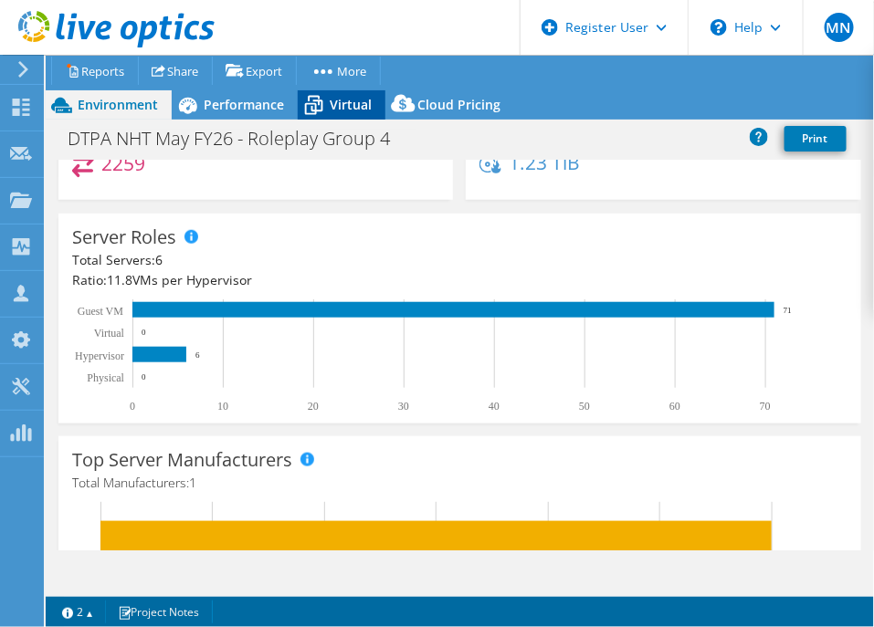
click at [346, 99] on span "Virtual" at bounding box center [351, 104] width 42 height 17
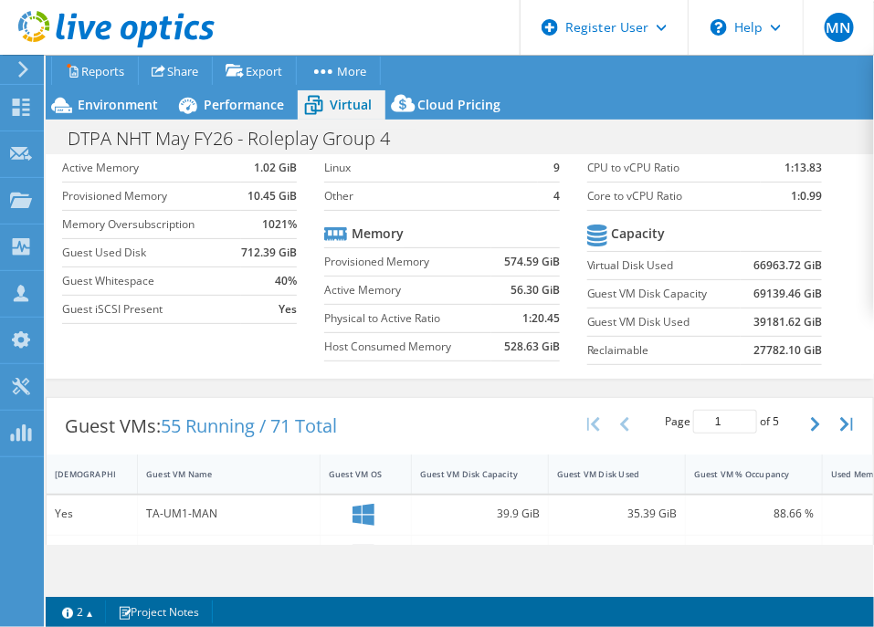
scroll to position [227, 0]
